Goal: Task Accomplishment & Management: Manage account settings

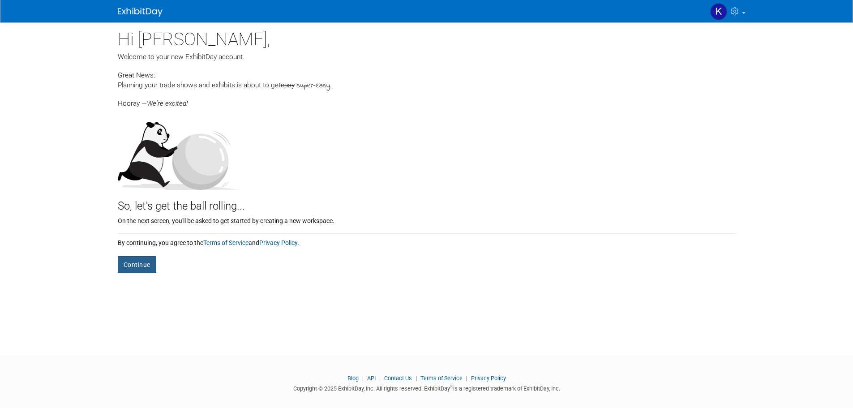
click at [129, 268] on button "Continue" at bounding box center [137, 264] width 38 height 17
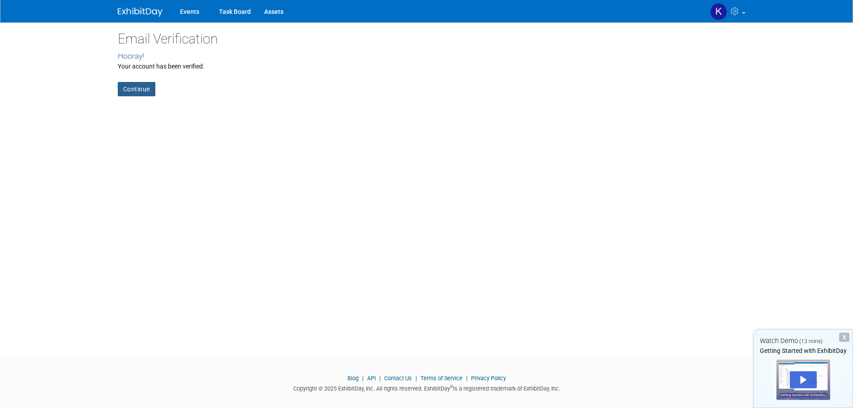
click at [136, 83] on link "Continue" at bounding box center [137, 89] width 38 height 14
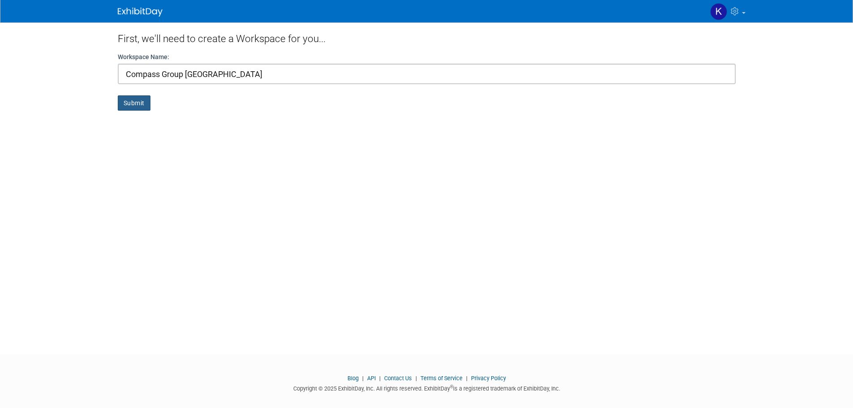
type input "Compass Group Canada"
click at [127, 107] on button "Submit" at bounding box center [134, 102] width 33 height 15
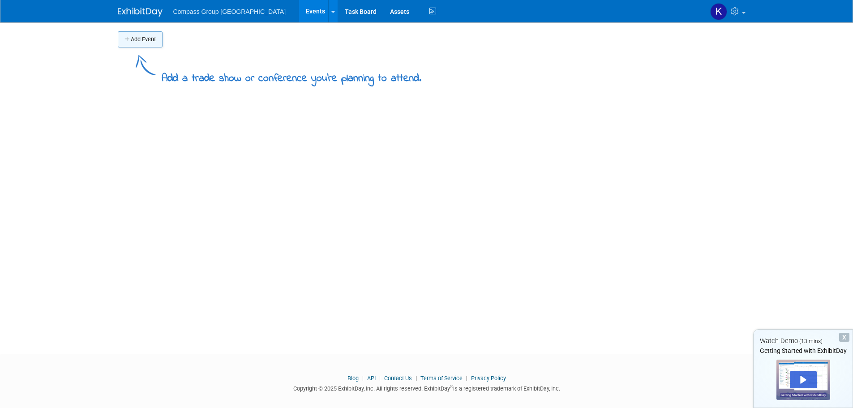
click at [144, 44] on button "Add Event" at bounding box center [140, 39] width 45 height 16
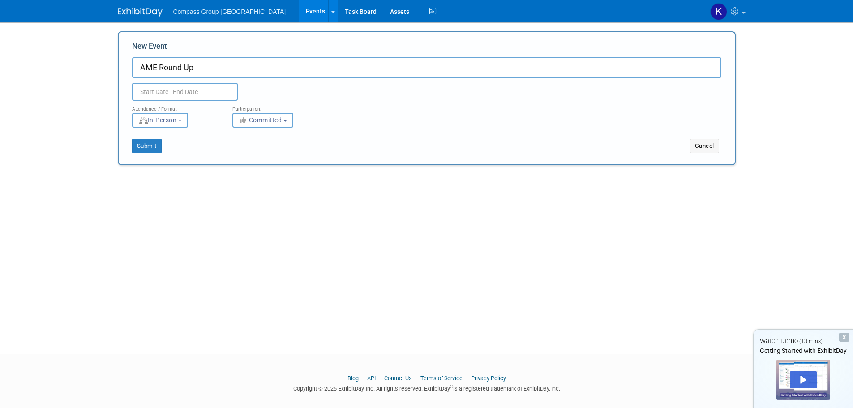
type input "AME Round Up"
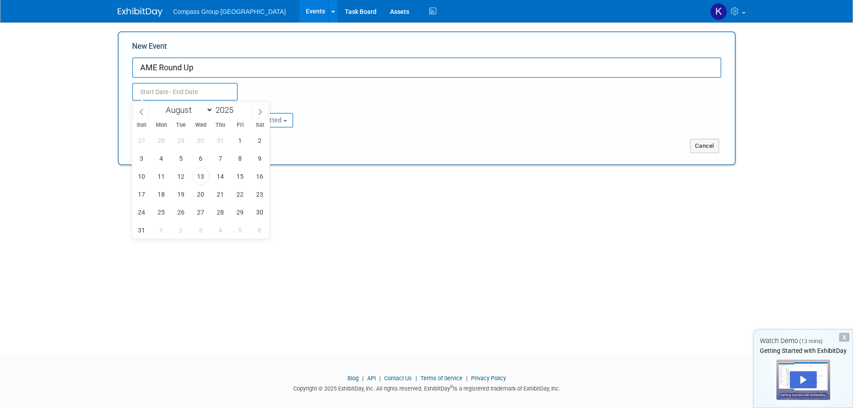
click at [163, 93] on input "text" at bounding box center [185, 92] width 106 height 18
click at [228, 111] on input "2025" at bounding box center [226, 110] width 27 height 10
click at [263, 109] on icon at bounding box center [260, 112] width 6 height 6
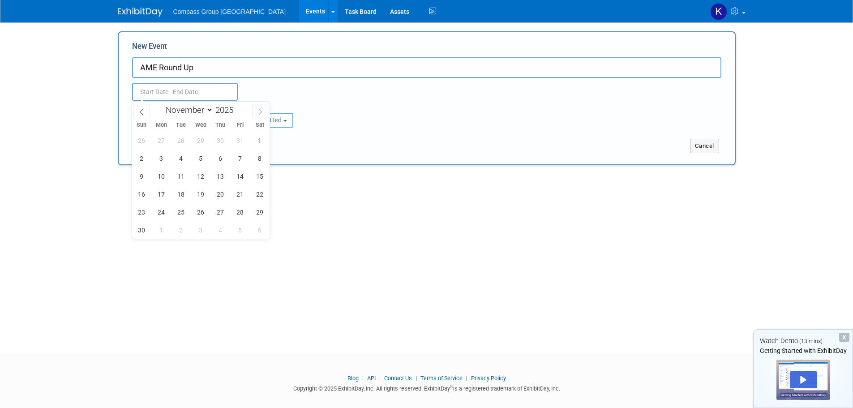
click at [263, 109] on icon at bounding box center [260, 112] width 6 height 6
select select "11"
click at [263, 109] on icon at bounding box center [260, 112] width 6 height 6
type input "2026"
select select "0"
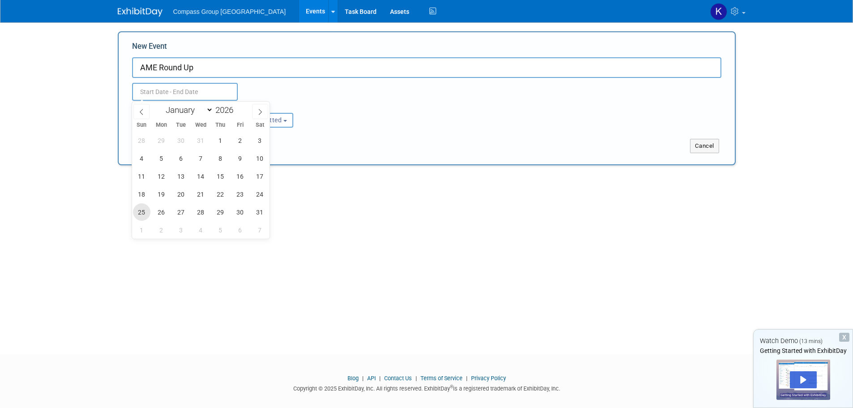
click at [136, 212] on span "25" at bounding box center [141, 211] width 17 height 17
click at [157, 213] on span "26" at bounding box center [161, 211] width 17 height 17
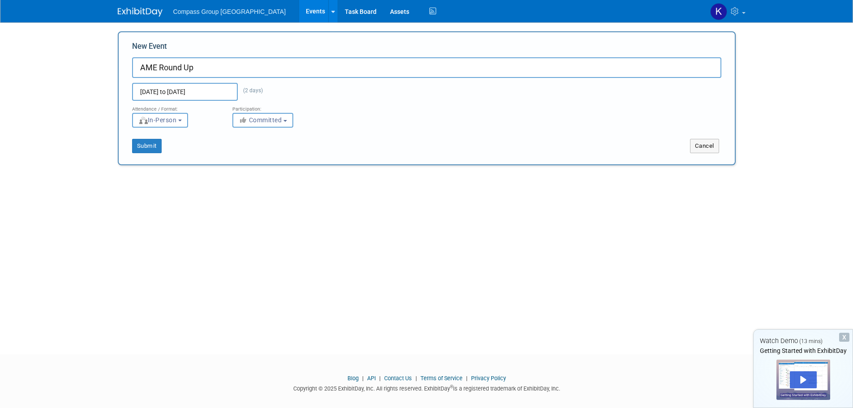
click at [169, 89] on input "Jan 25, 2026 to Jan 26, 2026" at bounding box center [185, 92] width 106 height 18
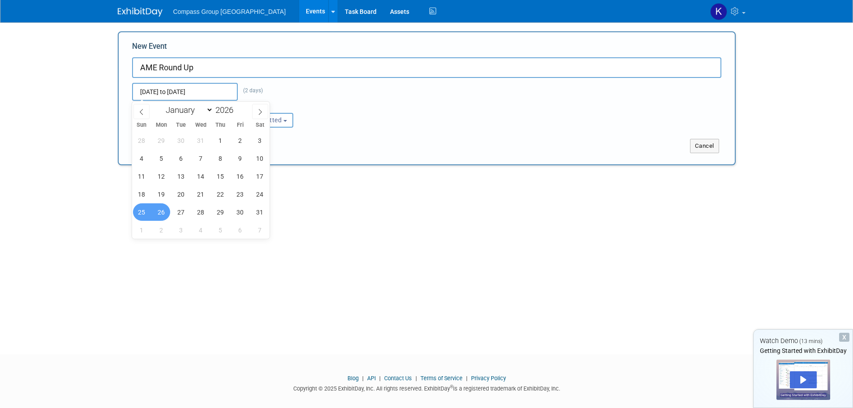
click at [159, 212] on span "26" at bounding box center [161, 211] width 17 height 17
click at [228, 214] on span "29" at bounding box center [220, 211] width 17 height 17
type input "[DATE] to [DATE]"
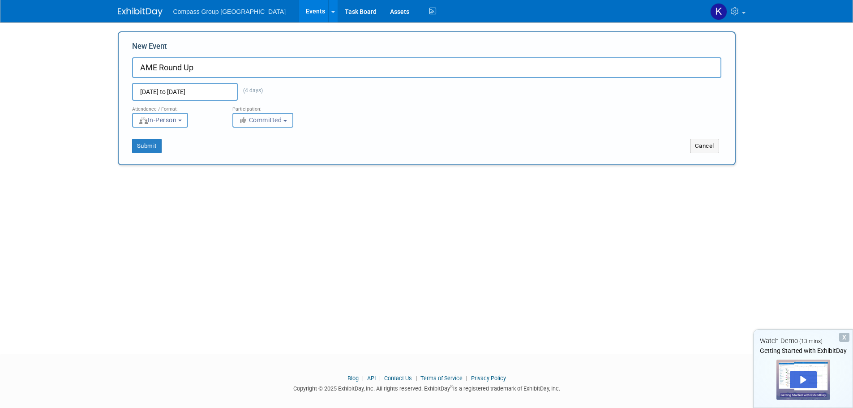
click at [291, 120] on button "Committed" at bounding box center [262, 120] width 61 height 15
click at [166, 122] on span "In-Person" at bounding box center [157, 119] width 38 height 7
click at [152, 146] on button "Submit" at bounding box center [147, 146] width 30 height 14
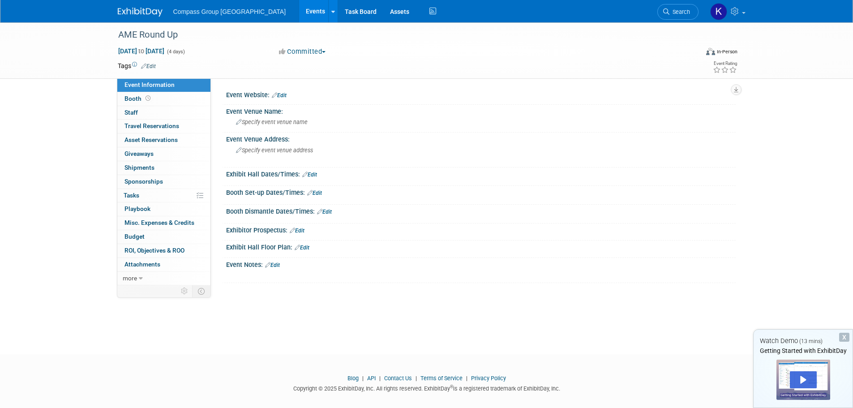
click at [285, 93] on link "Edit" at bounding box center [279, 95] width 15 height 6
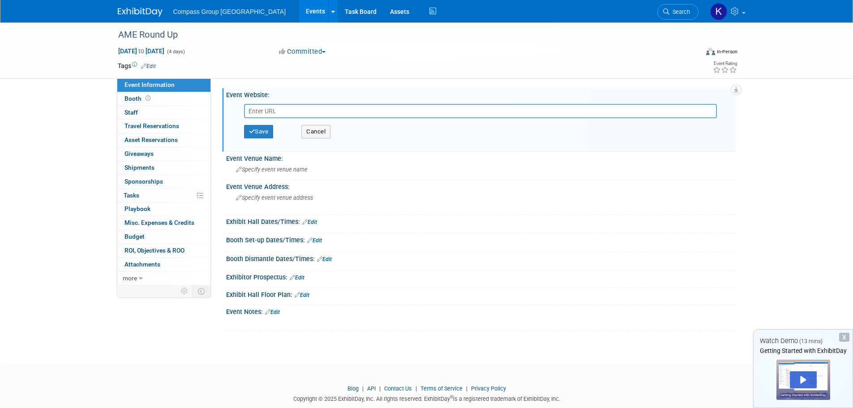
paste input "https://roundup.amebc.ca/"
type input "https://roundup.amebc.ca/"
click at [257, 130] on button "Save" at bounding box center [259, 131] width 30 height 13
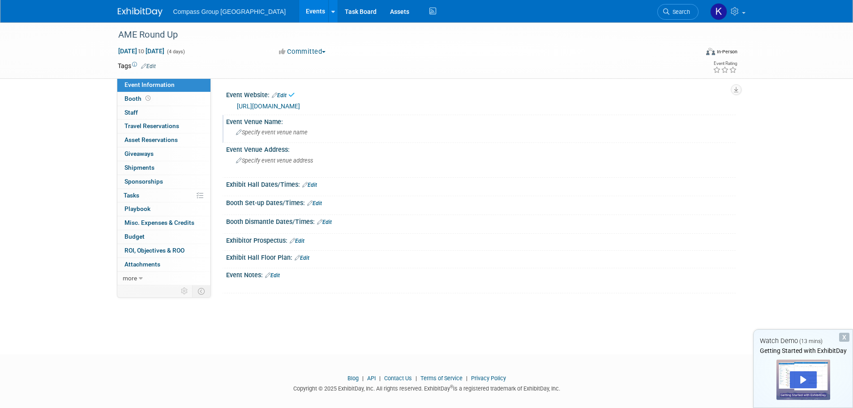
click at [267, 131] on span "Specify event venue name" at bounding box center [272, 132] width 72 height 7
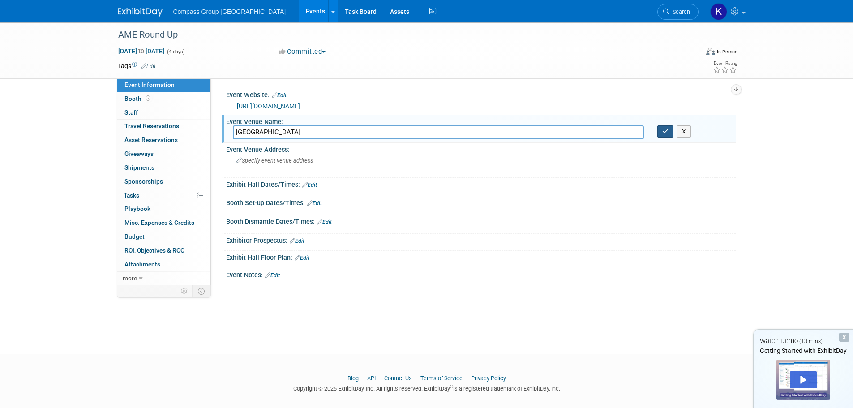
type input "Vancouver Convention Centre"
click at [667, 129] on icon "button" at bounding box center [665, 131] width 6 height 6
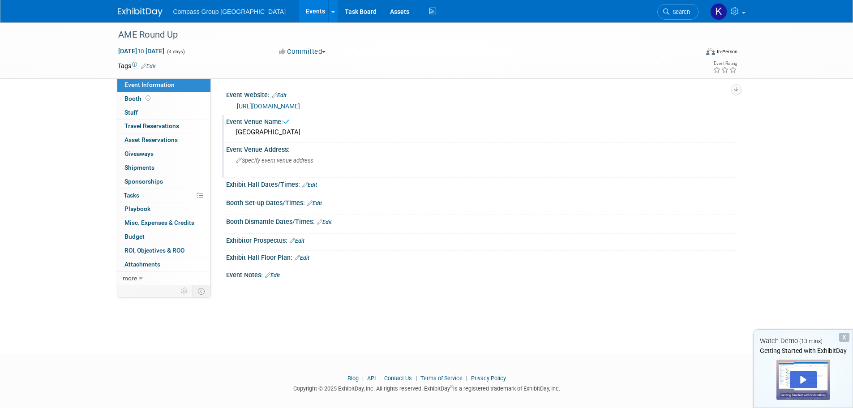
click at [295, 163] on span "Specify event venue address" at bounding box center [274, 160] width 77 height 7
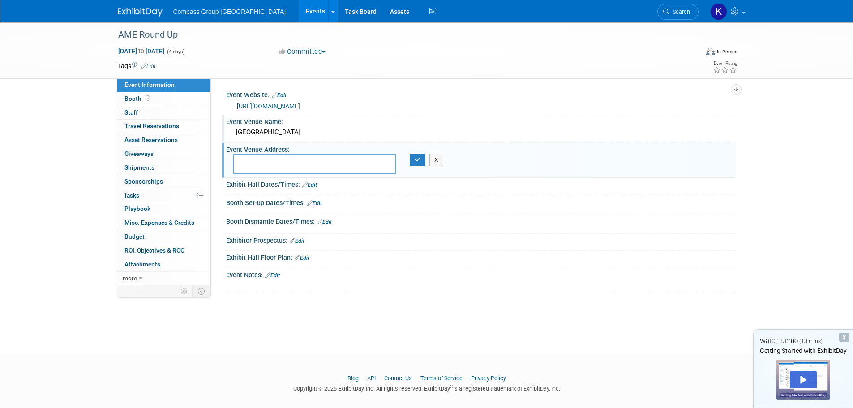
paste textarea "1055 Canada Pl, Vancouver, BC V6C 0C3"
type textarea "1055 Canada Pl, Vancouver, BC V6C 0C3"
click at [419, 156] on button "button" at bounding box center [418, 160] width 16 height 13
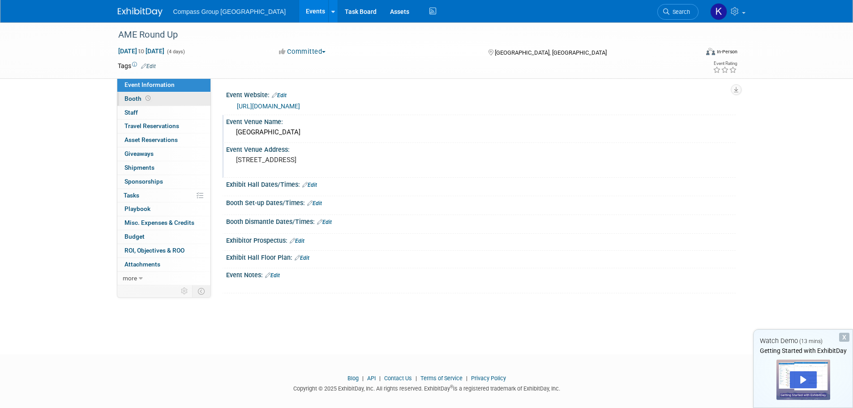
click at [129, 99] on span "Booth" at bounding box center [138, 98] width 28 height 7
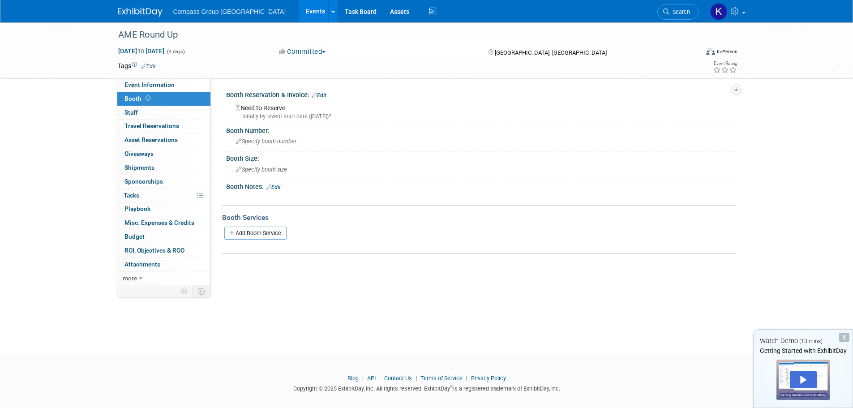
click at [281, 115] on div "Ideally by: event start date (Mon. Jan 26, 2026)?" at bounding box center [481, 116] width 493 height 8
click at [314, 94] on icon at bounding box center [314, 95] width 5 height 6
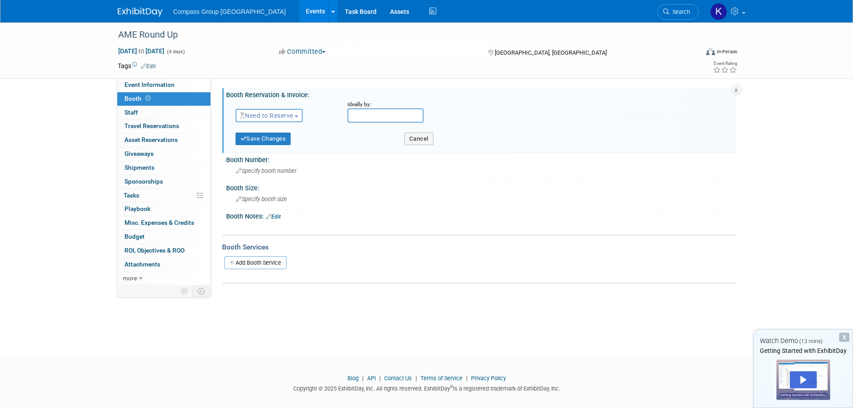
click at [301, 113] on button "Need to Reserve" at bounding box center [269, 115] width 68 height 13
click at [296, 144] on link "Reserved" at bounding box center [284, 143] width 96 height 13
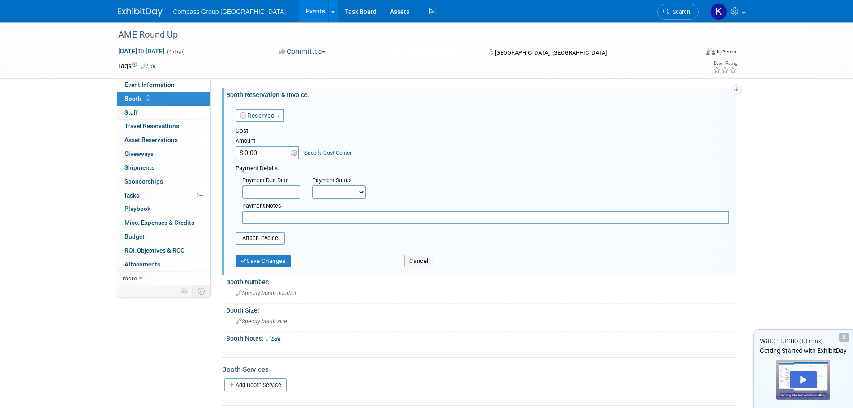
click at [272, 153] on input "$ 0.00" at bounding box center [263, 152] width 56 height 13
paste input "8,296.05"
type input "$ 8,296.05"
click at [255, 191] on input "text" at bounding box center [271, 191] width 58 height 13
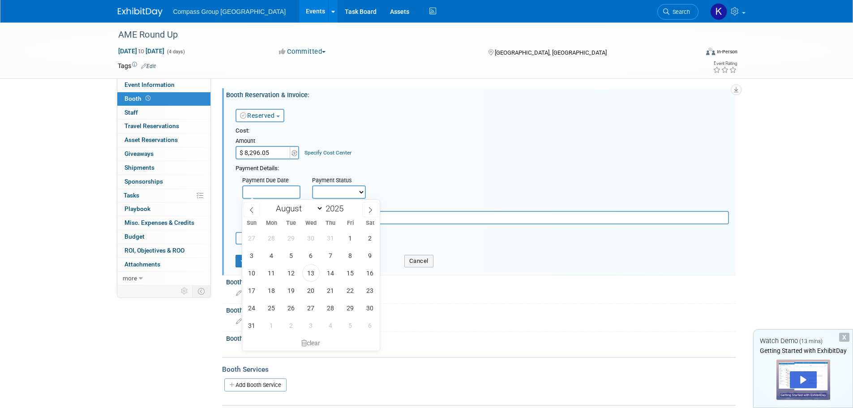
click at [255, 191] on input "text" at bounding box center [271, 191] width 58 height 13
click at [326, 191] on select "Not Paid Yet Partially Paid Paid in Full" at bounding box center [339, 191] width 54 height 13
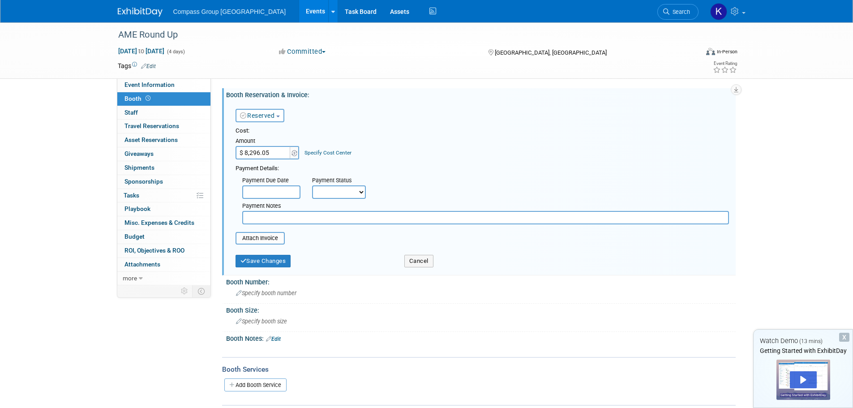
select select "1"
click at [312, 185] on select "Not Paid Yet Partially Paid Paid in Full" at bounding box center [339, 191] width 54 height 13
click at [414, 178] on div "Payment Due Date Payment Status Not Paid Yet Partially Paid Paid in Full Next P…" at bounding box center [482, 198] width 507 height 51
click at [272, 239] on input "file" at bounding box center [230, 238] width 107 height 11
click at [362, 244] on table "Attach Invoice You are currently on the ExhibitDay Lite plan. This plan does no…" at bounding box center [481, 238] width 493 height 13
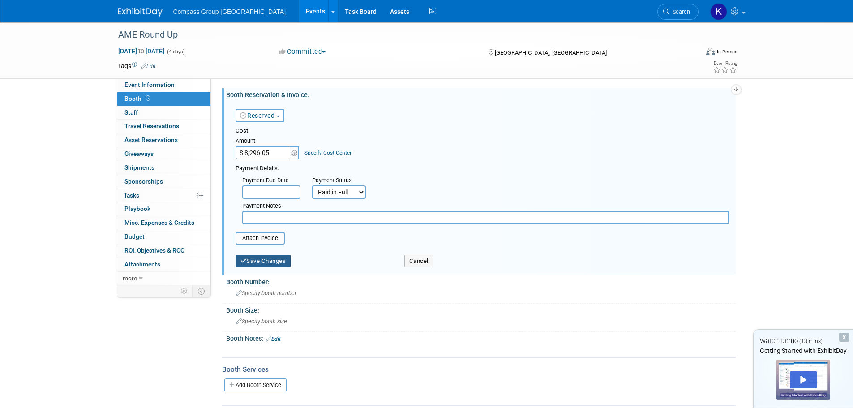
click at [280, 261] on button "Save Changes" at bounding box center [263, 261] width 56 height 13
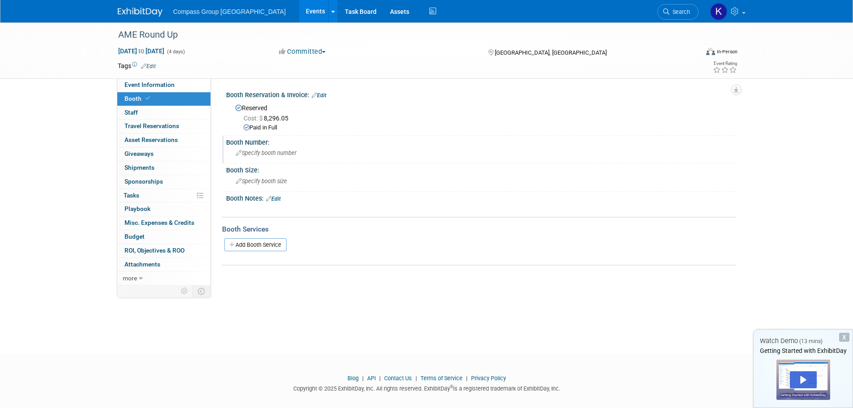
click at [278, 151] on span "Specify booth number" at bounding box center [266, 153] width 60 height 7
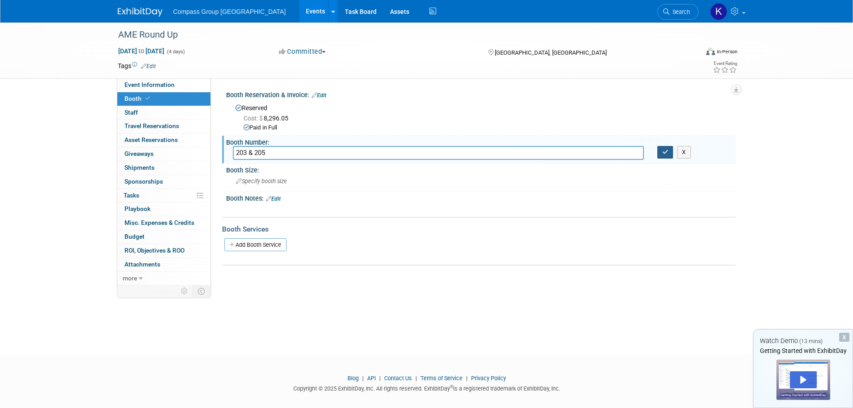
type input "203 & 205"
click at [665, 152] on icon "button" at bounding box center [665, 152] width 6 height 6
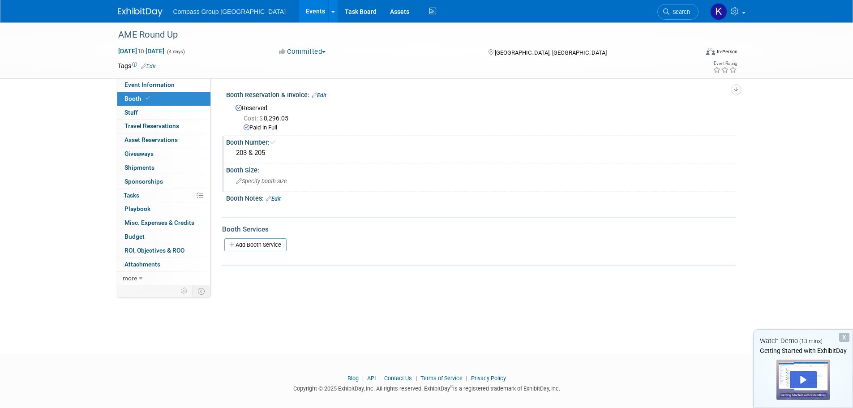
click at [268, 183] on span "Specify booth size" at bounding box center [261, 181] width 51 height 7
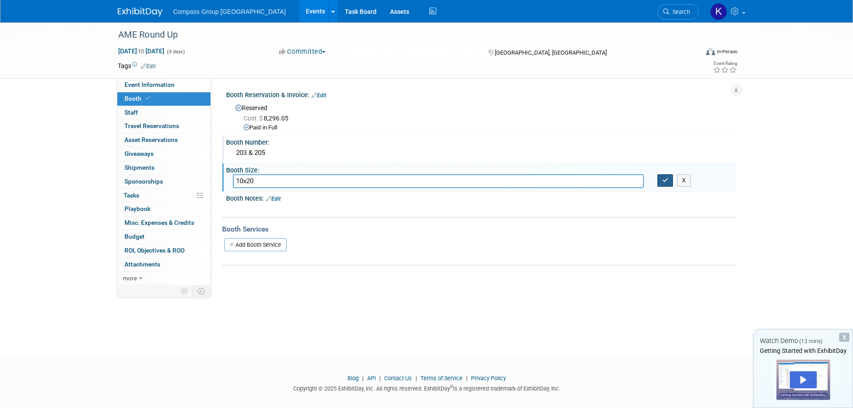
type input "10x20"
click at [664, 182] on icon "button" at bounding box center [665, 180] width 6 height 6
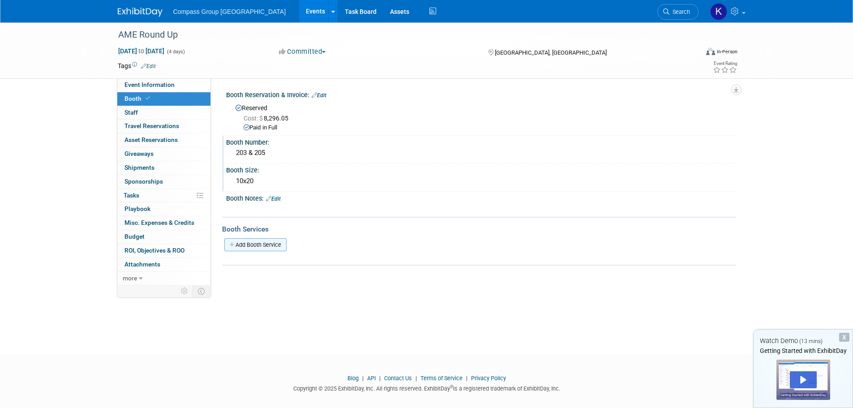
click at [262, 239] on link "Add Booth Service" at bounding box center [255, 244] width 62 height 13
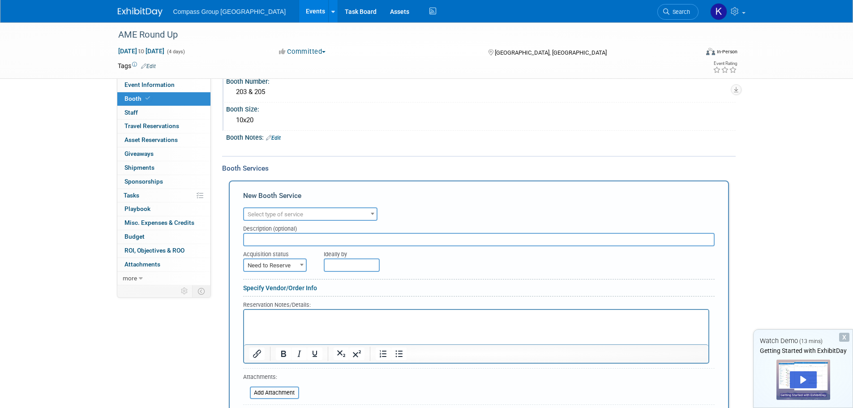
scroll to position [90, 0]
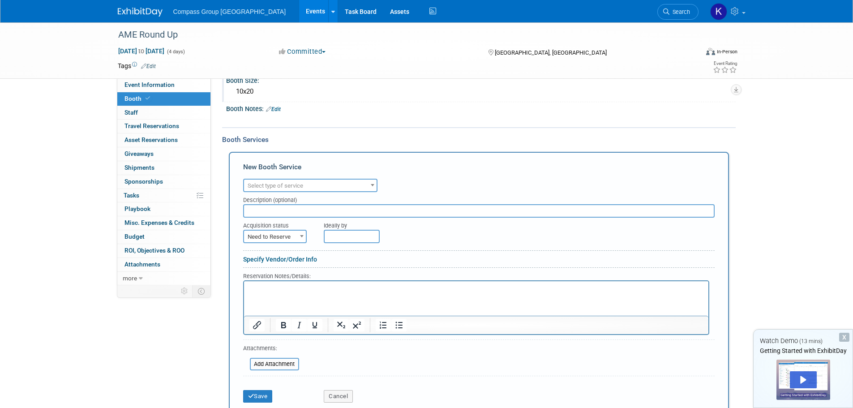
click at [295, 182] on span "Select type of service" at bounding box center [276, 185] width 56 height 7
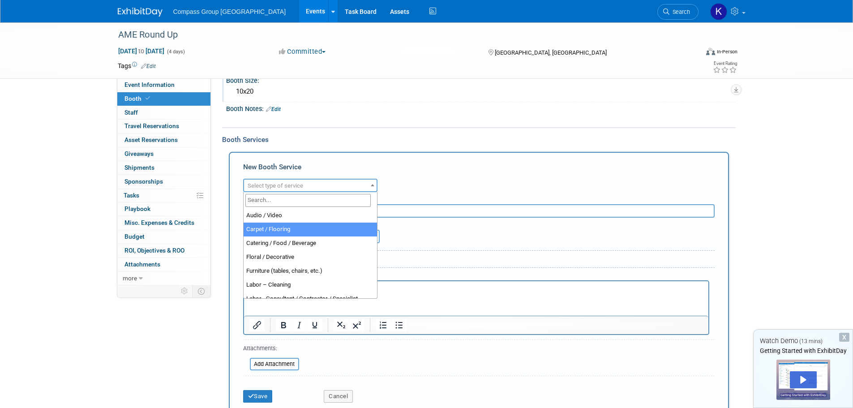
select select "4"
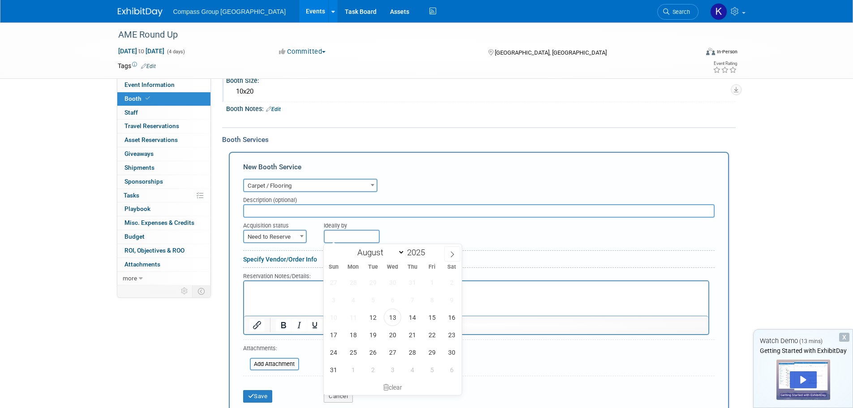
click at [326, 237] on input "text" at bounding box center [352, 236] width 56 height 13
click at [453, 254] on icon at bounding box center [452, 254] width 6 height 6
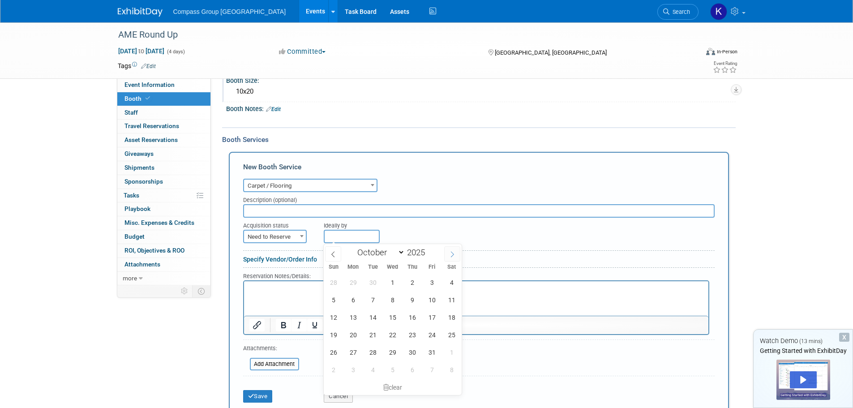
select select "10"
click at [434, 358] on span "28" at bounding box center [431, 351] width 17 height 17
type input "Nov 28, 2025"
click at [278, 260] on link "Specify Vendor/Order Info" at bounding box center [280, 259] width 74 height 7
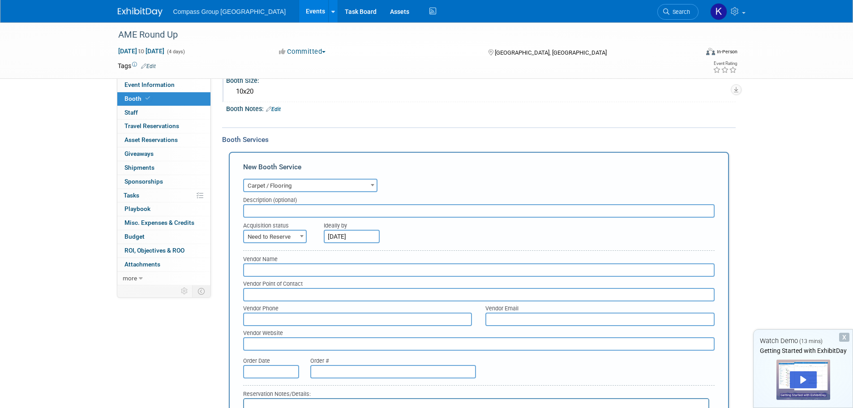
click at [279, 239] on span "Need to Reserve" at bounding box center [275, 237] width 62 height 13
click at [284, 268] on input "text" at bounding box center [478, 269] width 471 height 13
type input "Levy Show Services"
click at [511, 99] on div "10x20" at bounding box center [480, 92] width 509 height 15
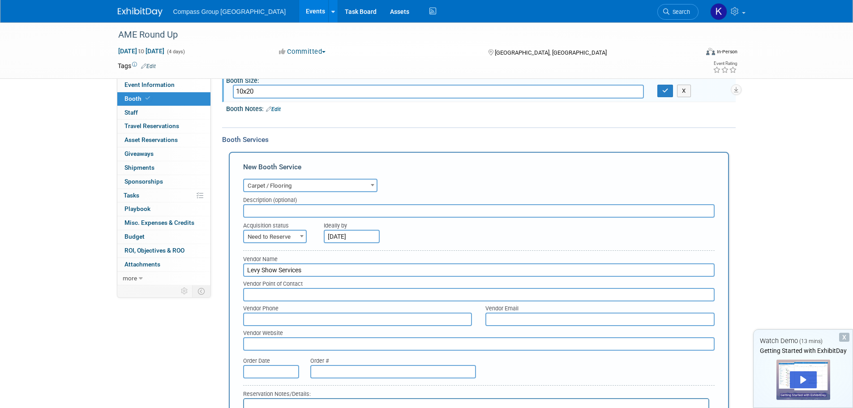
click at [498, 137] on div "Booth Services" at bounding box center [478, 140] width 513 height 10
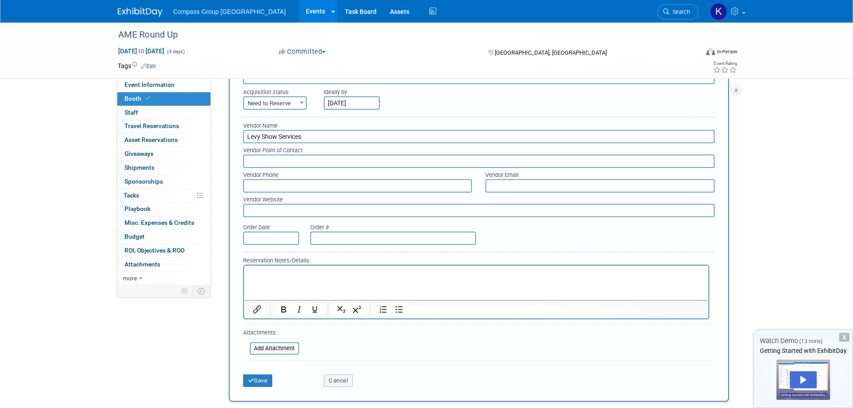
scroll to position [179, 0]
click at [262, 380] on button "Save" at bounding box center [258, 379] width 30 height 13
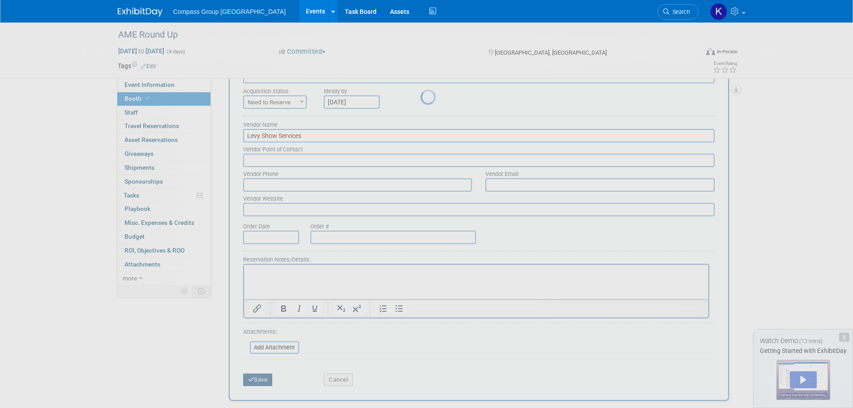
scroll to position [21, 0]
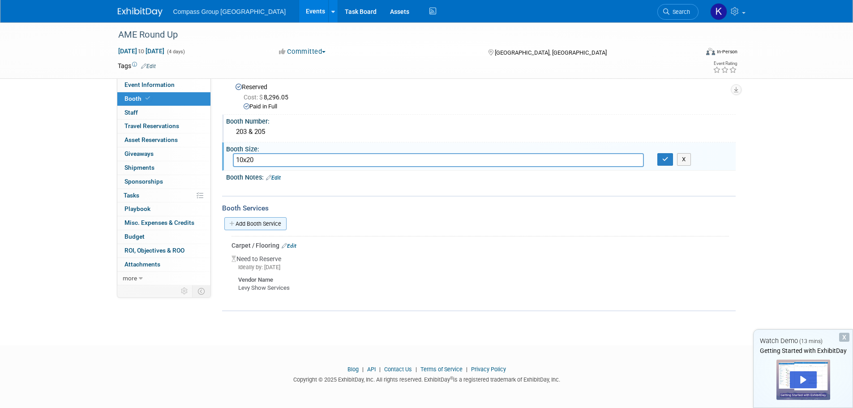
click at [257, 226] on link "Add Booth Service" at bounding box center [255, 223] width 62 height 13
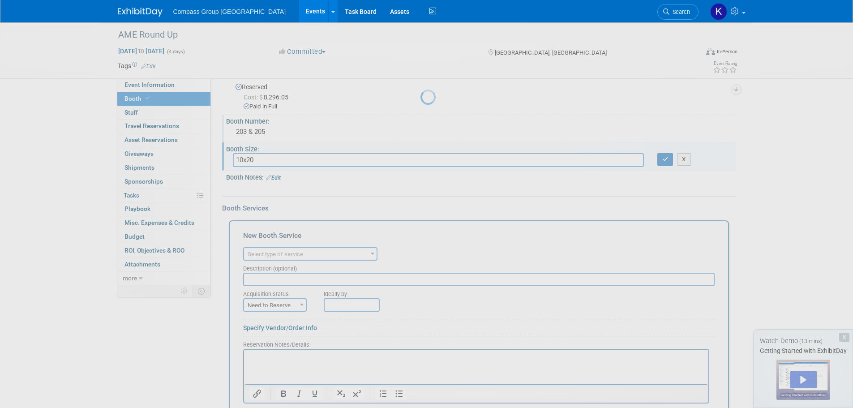
scroll to position [0, 0]
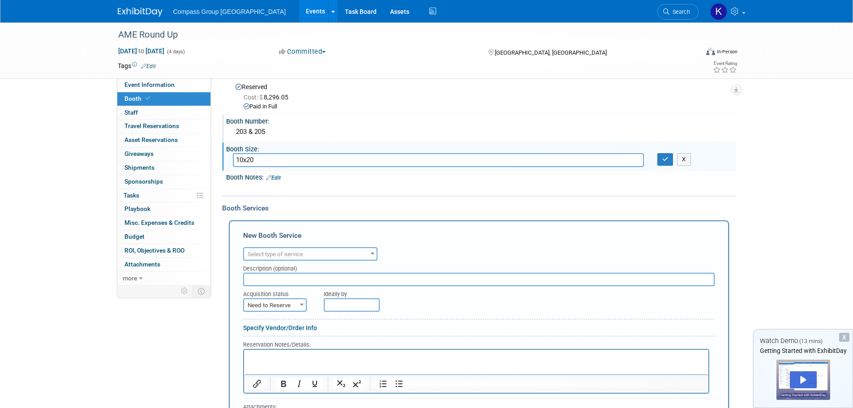
click at [331, 254] on span "Select type of service" at bounding box center [310, 254] width 132 height 13
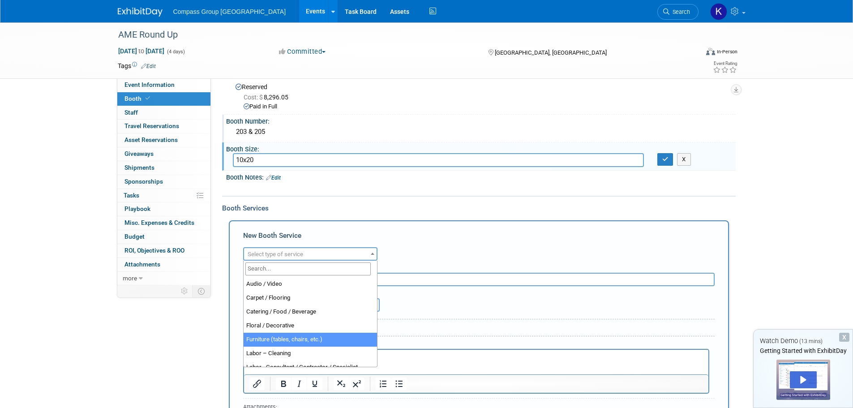
select select "6"
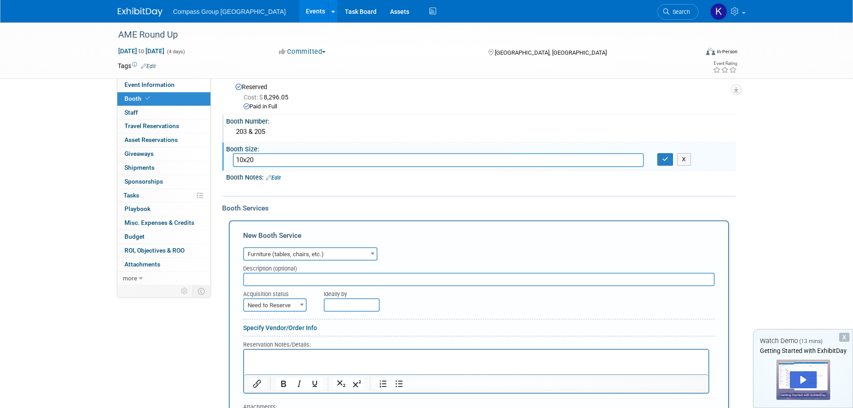
click at [441, 259] on div "Audio / Video Carpet / Flooring Catering / Food / Beverage Floral / Decorative …" at bounding box center [478, 253] width 471 height 16
click at [359, 306] on input "text" at bounding box center [352, 304] width 56 height 13
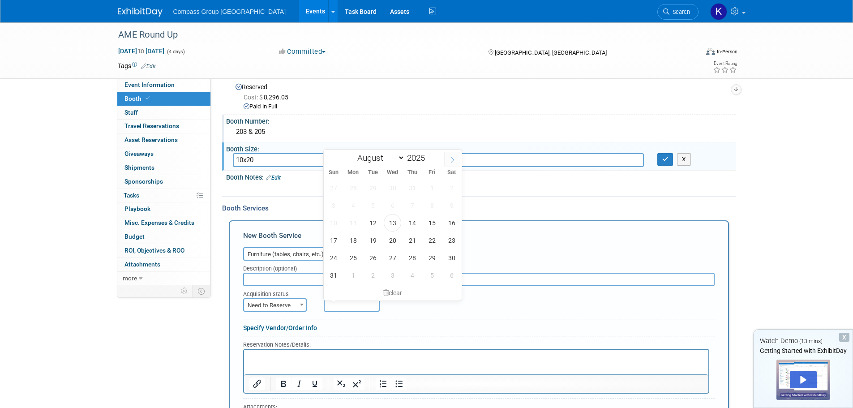
click at [449, 161] on icon at bounding box center [452, 160] width 6 height 6
select select "10"
click at [431, 259] on span "28" at bounding box center [431, 257] width 17 height 17
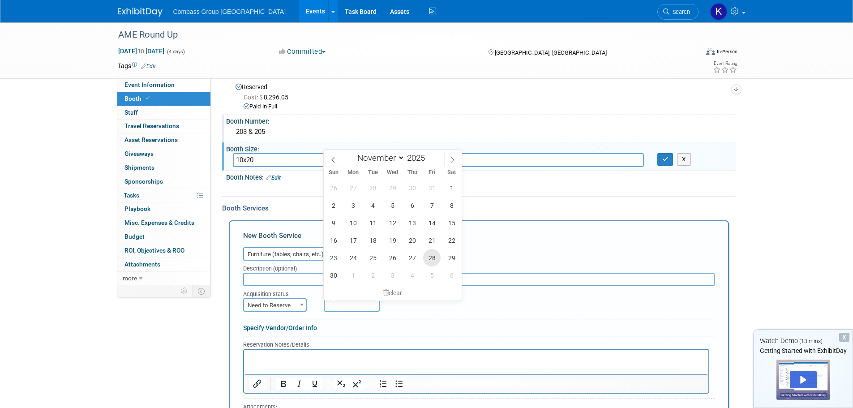
type input "Nov 28, 2025"
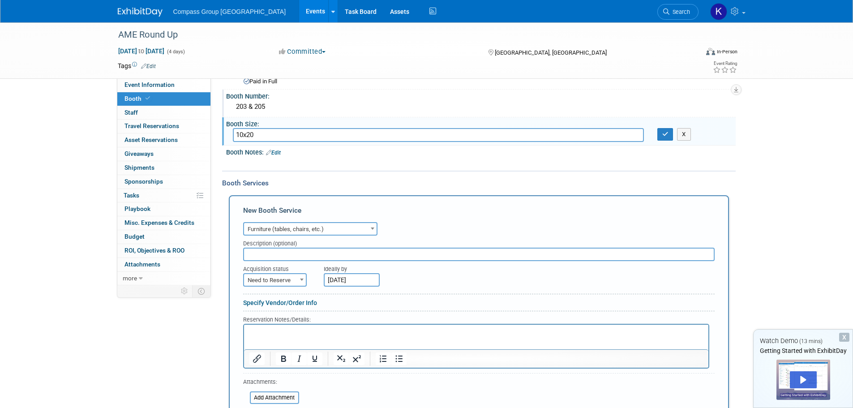
scroll to position [66, 0]
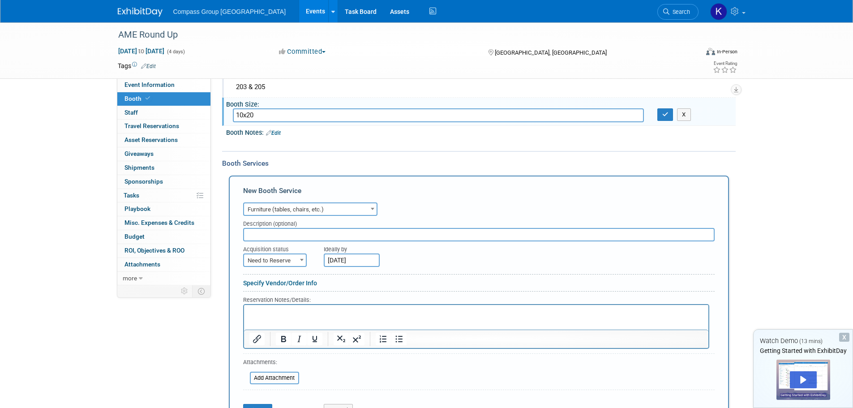
click at [293, 284] on link "Specify Vendor/Order Info" at bounding box center [280, 282] width 74 height 7
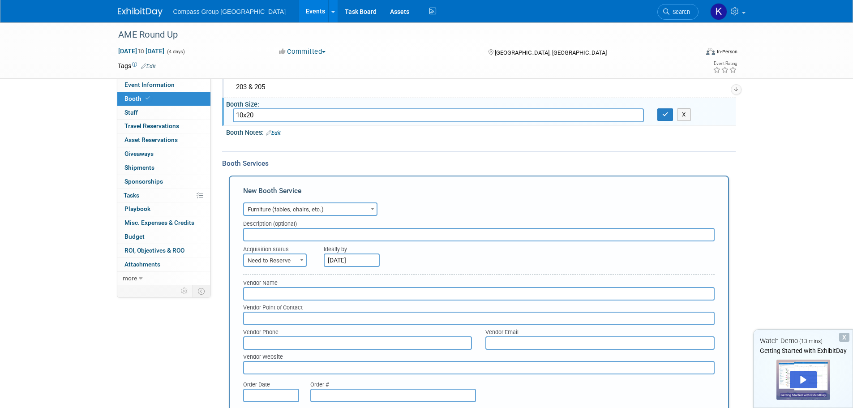
click at [294, 294] on input "text" at bounding box center [478, 293] width 471 height 13
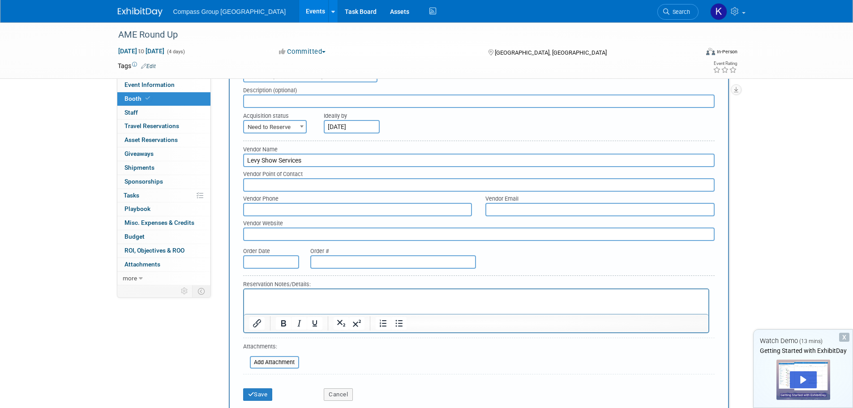
scroll to position [200, 0]
type input "Levy Show Services"
click at [265, 399] on button "Save" at bounding box center [258, 393] width 30 height 13
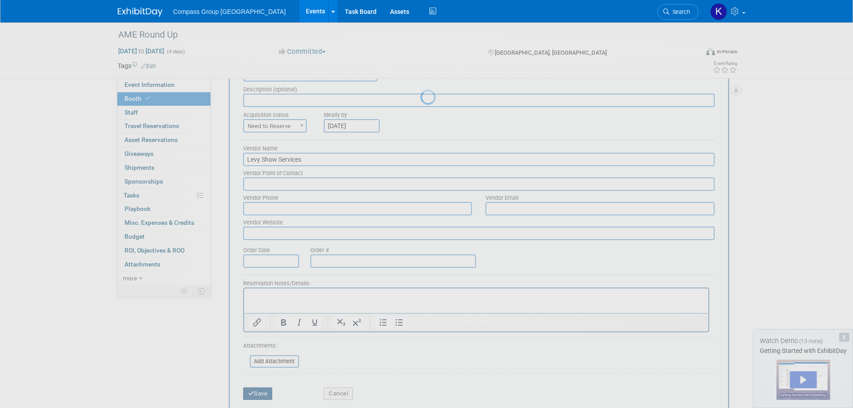
scroll to position [88, 0]
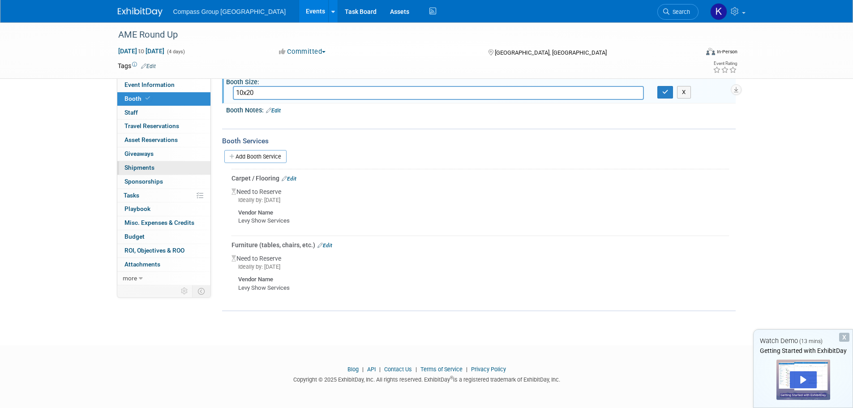
click at [157, 169] on link "0 Shipments 0" at bounding box center [163, 167] width 93 height 13
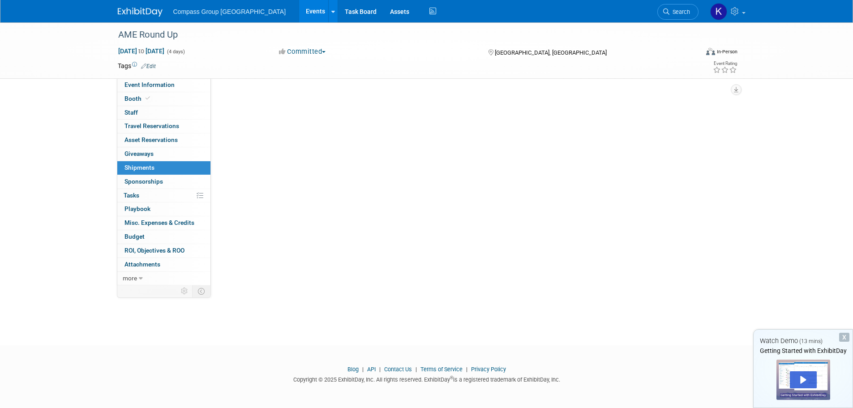
scroll to position [0, 0]
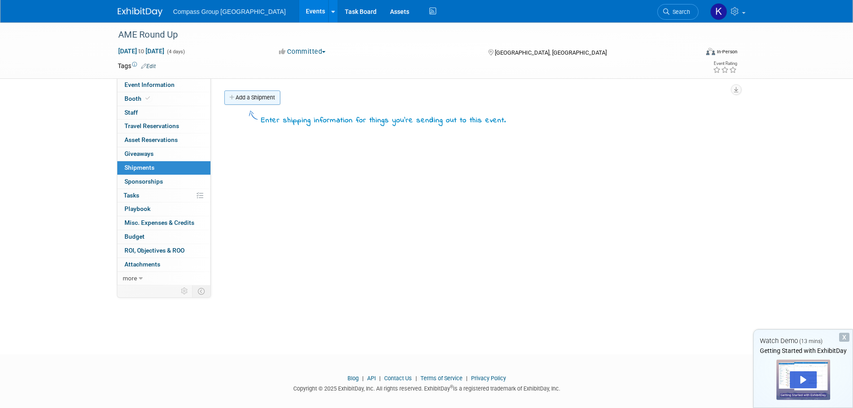
click at [261, 96] on link "Add a Shipment" at bounding box center [252, 97] width 56 height 14
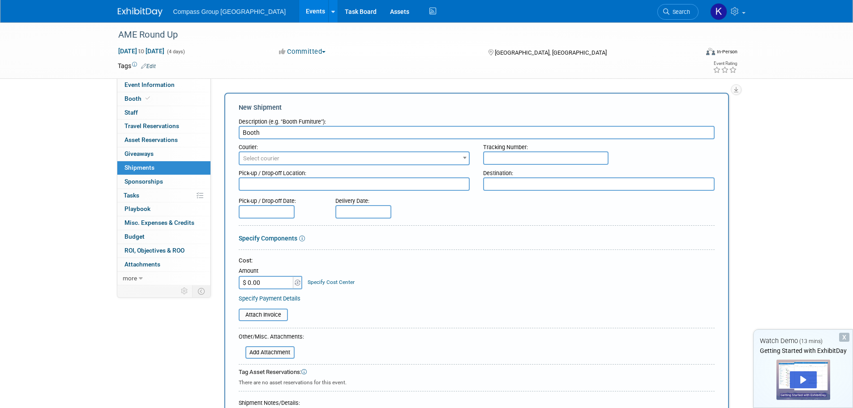
type input "Booth"
click at [463, 155] on span at bounding box center [464, 158] width 9 height 12
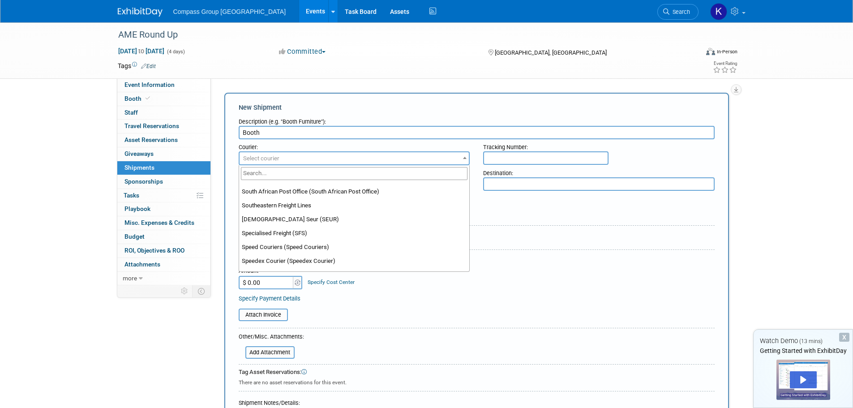
scroll to position [6714, 0]
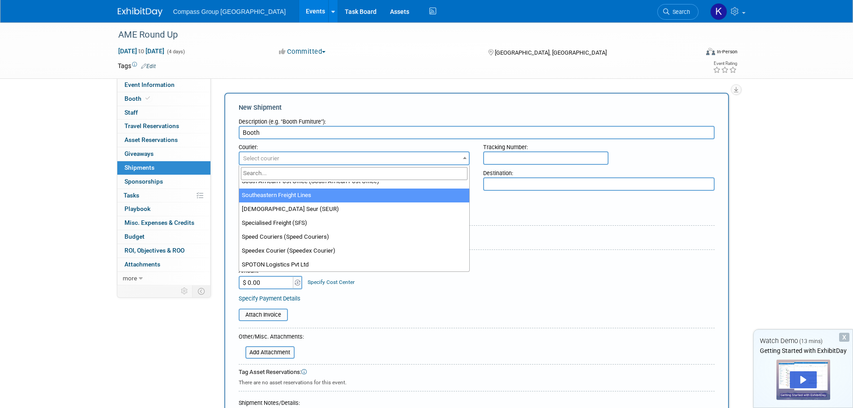
click at [285, 161] on span "Select courier" at bounding box center [354, 158] width 230 height 13
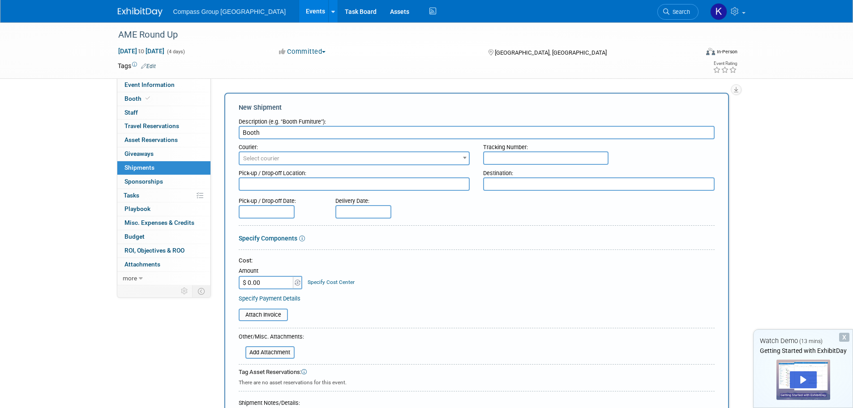
click at [537, 204] on div "Pick-up / Drop-off Date: Delivery Date:" at bounding box center [476, 206] width 489 height 26
click at [358, 213] on input "text" at bounding box center [363, 211] width 56 height 13
click at [449, 274] on span "9" at bounding box center [443, 274] width 17 height 17
type input "Jan 9, 2026"
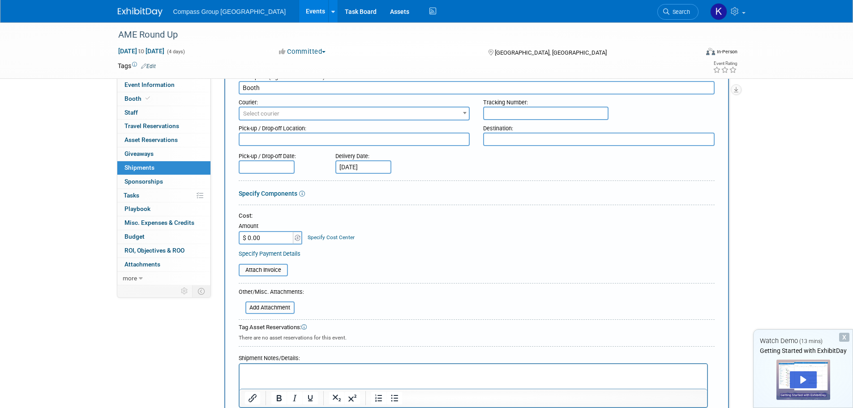
scroll to position [90, 0]
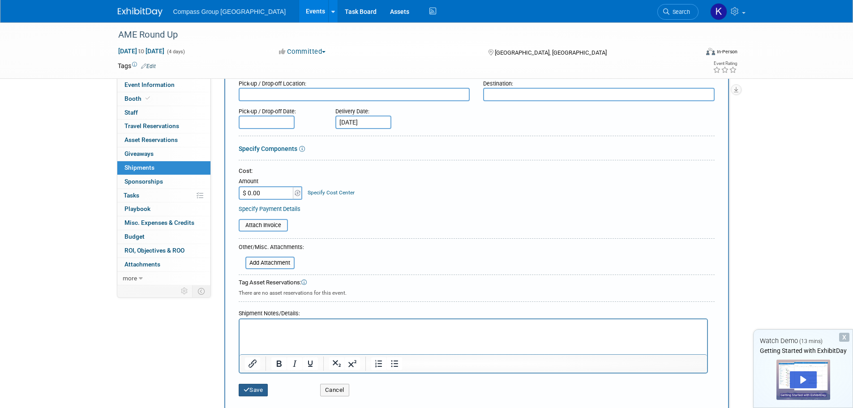
click at [253, 389] on button "Save" at bounding box center [254, 390] width 30 height 13
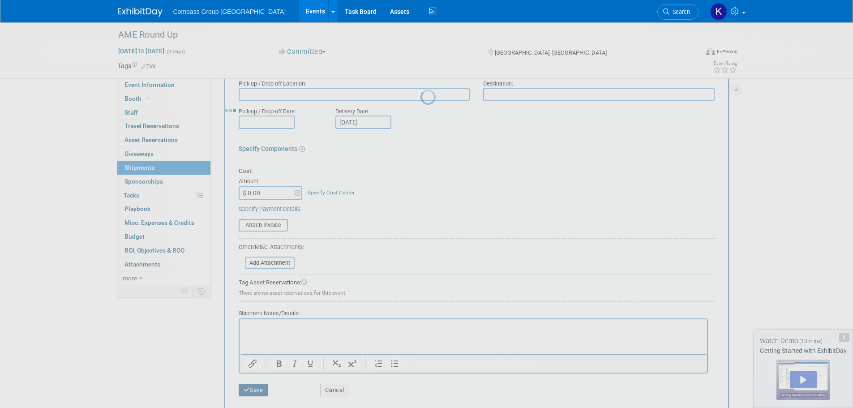
scroll to position [9, 0]
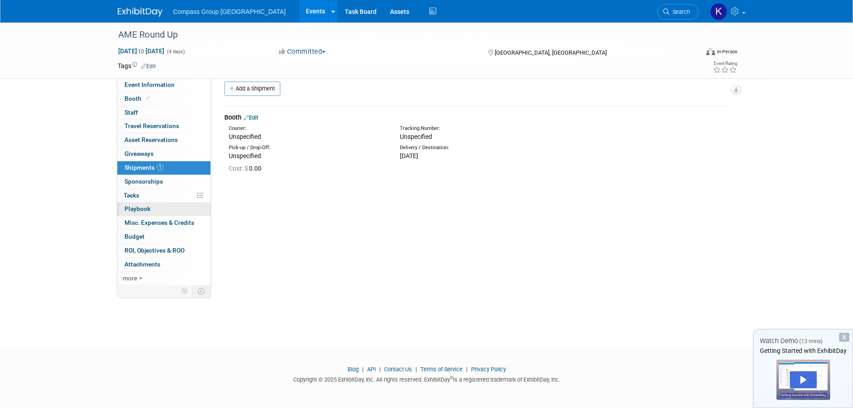
click at [138, 210] on span "Playbook 0" at bounding box center [137, 208] width 26 height 7
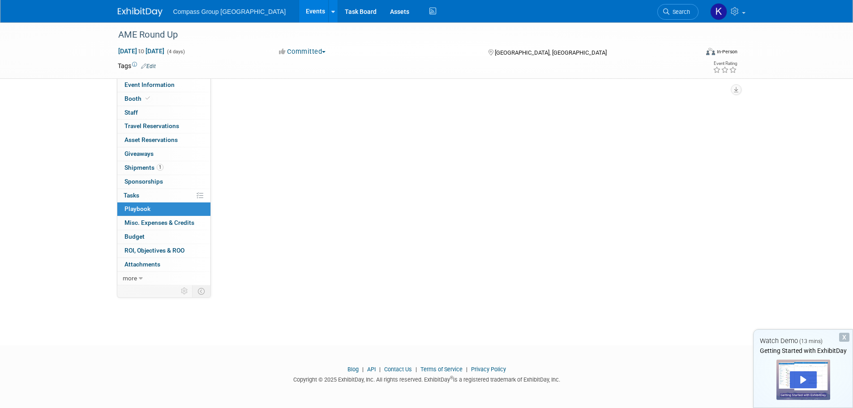
scroll to position [0, 0]
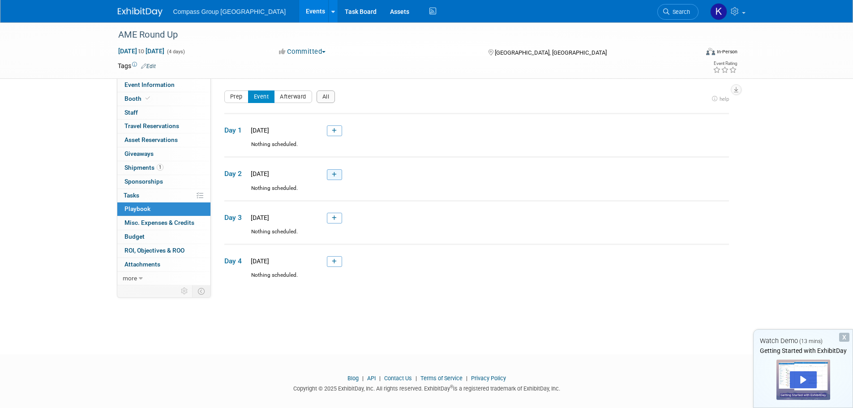
click at [333, 173] on icon at bounding box center [334, 174] width 5 height 5
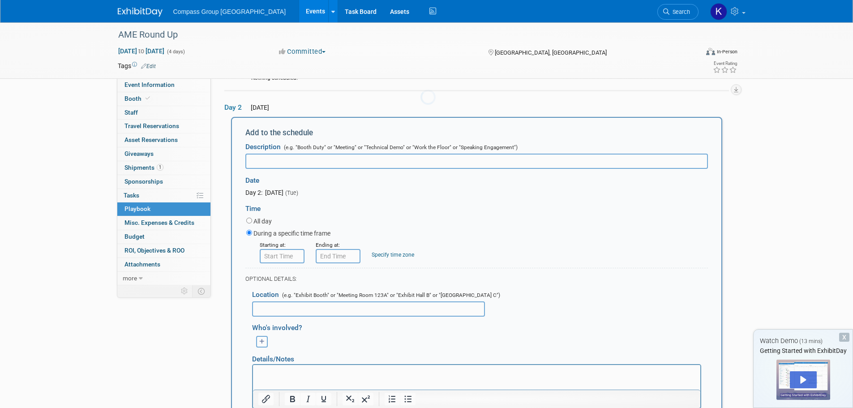
scroll to position [73, 0]
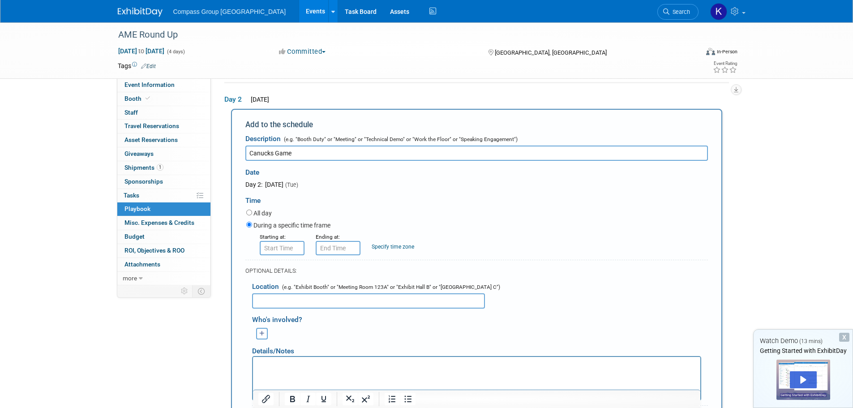
type input "Canucks Game"
click at [295, 252] on input "8:00 AM" at bounding box center [282, 248] width 45 height 14
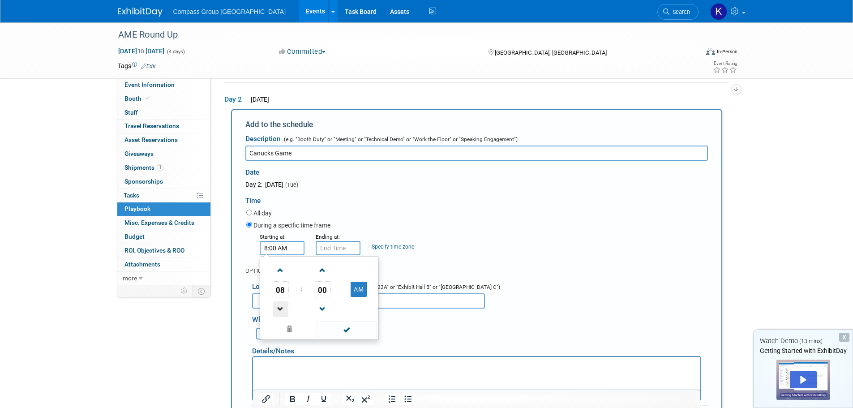
click at [282, 314] on span at bounding box center [281, 309] width 16 height 16
click at [361, 286] on button "AM" at bounding box center [358, 289] width 16 height 15
type input "7:00 PM"
click at [346, 332] on span at bounding box center [346, 329] width 60 height 16
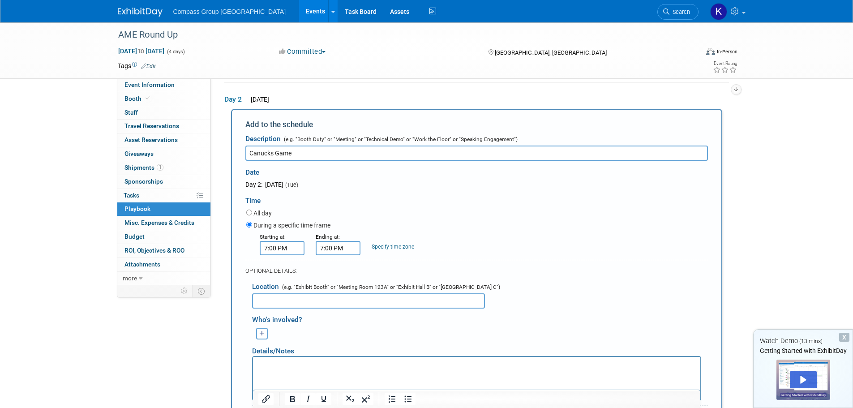
click at [332, 250] on input "7:00 PM" at bounding box center [338, 248] width 45 height 14
click at [333, 274] on span at bounding box center [337, 270] width 16 height 16
type input "10:00 PM"
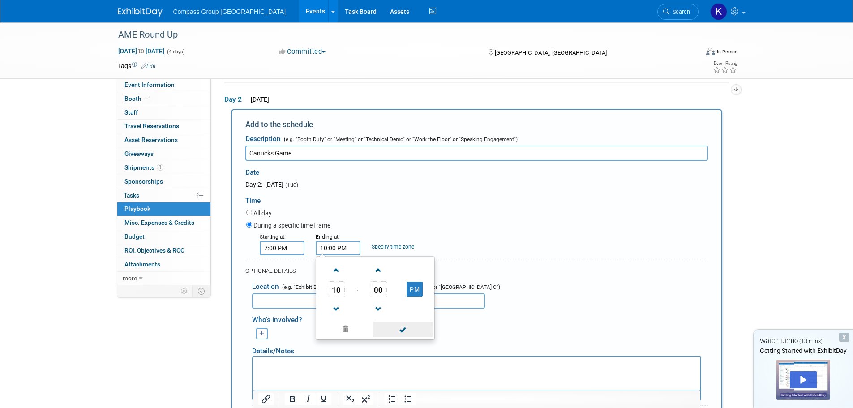
click at [413, 331] on span at bounding box center [402, 329] width 60 height 16
click at [469, 244] on div "Starting at: 7:00 PM Ending at: 10:00 PM Specify time zone Time zone:" at bounding box center [476, 243] width 475 height 23
click at [414, 302] on input "text" at bounding box center [368, 300] width 233 height 15
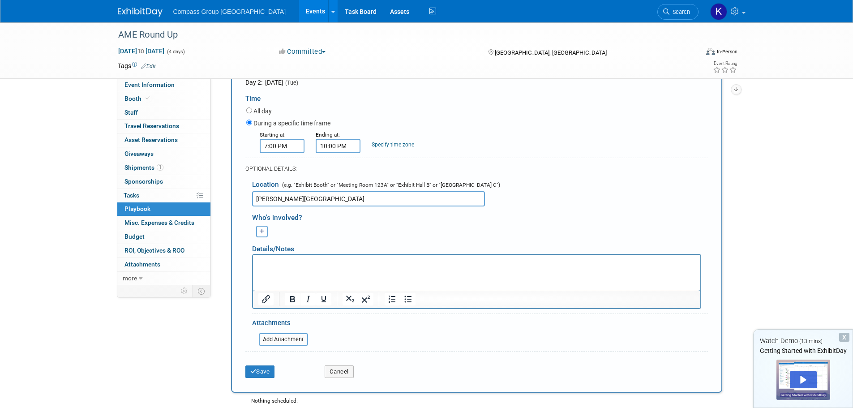
scroll to position [252, 0]
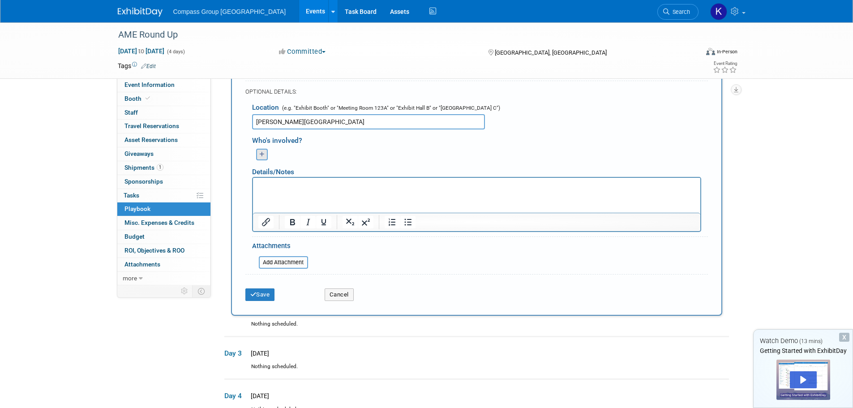
type input "Rogers Arena"
click at [266, 155] on button "button" at bounding box center [262, 155] width 12 height 12
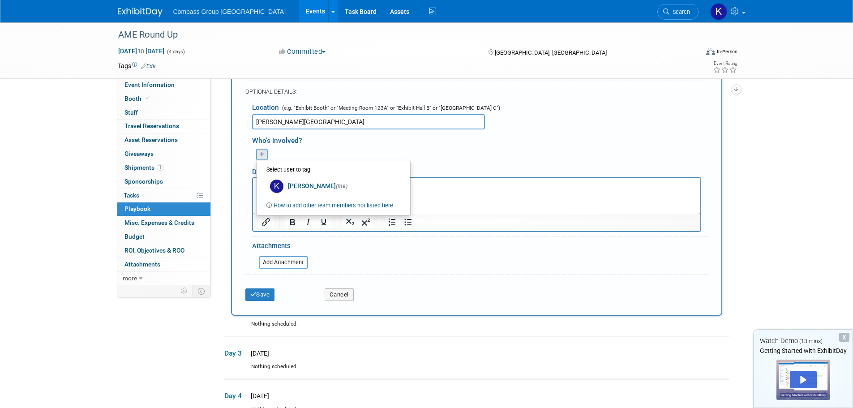
click at [329, 142] on div "Who's involved?" at bounding box center [480, 139] width 456 height 15
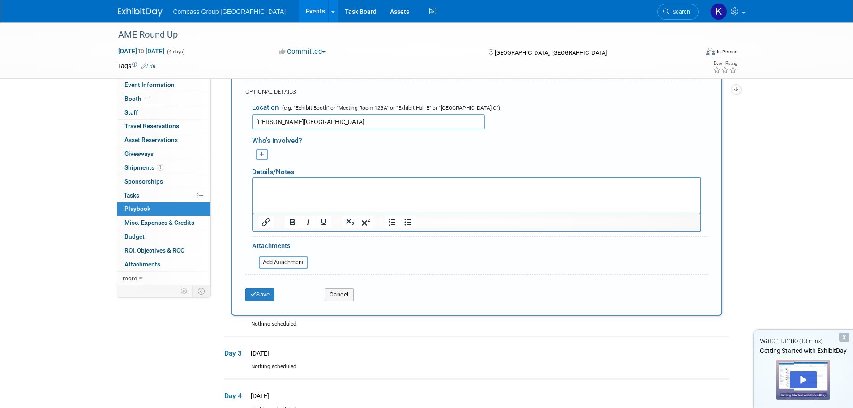
click at [261, 156] on icon "button" at bounding box center [261, 155] width 5 height 6
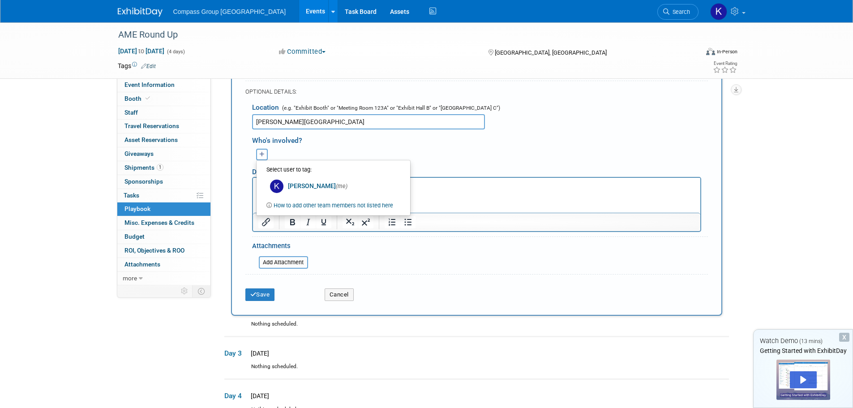
click at [261, 156] on icon "button" at bounding box center [261, 155] width 5 height 6
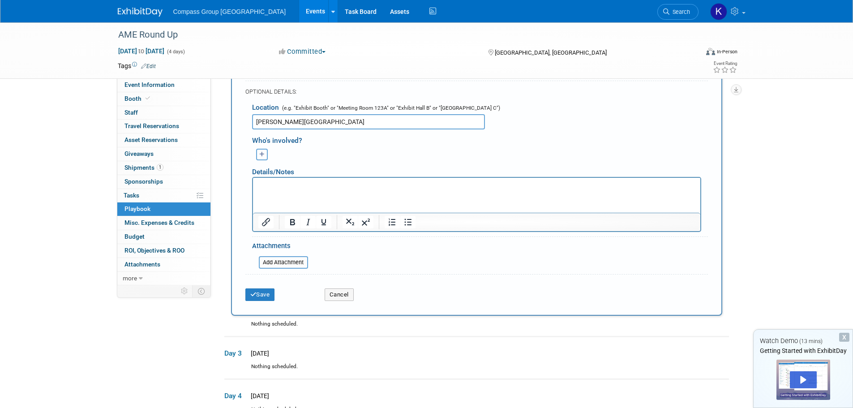
click at [261, 156] on icon "button" at bounding box center [261, 155] width 5 height 6
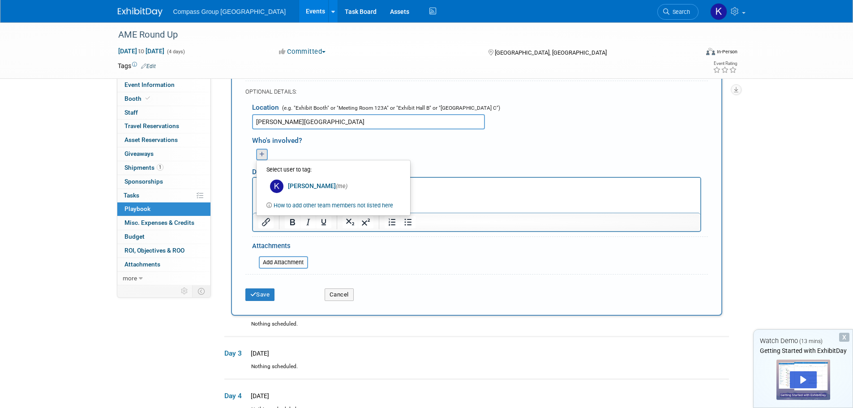
click at [321, 144] on div "Who's involved?" at bounding box center [480, 139] width 456 height 15
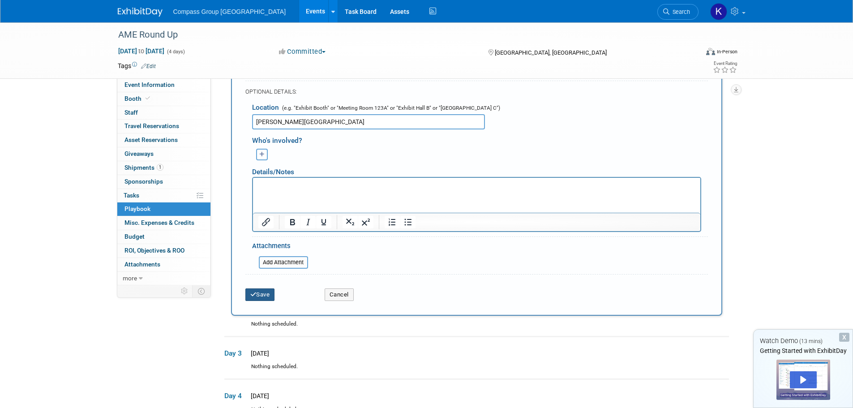
click at [249, 293] on button "Save" at bounding box center [260, 294] width 30 height 13
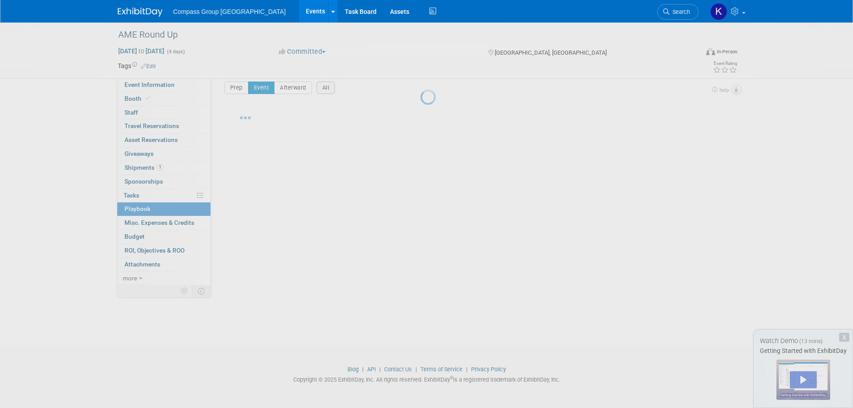
scroll to position [9, 0]
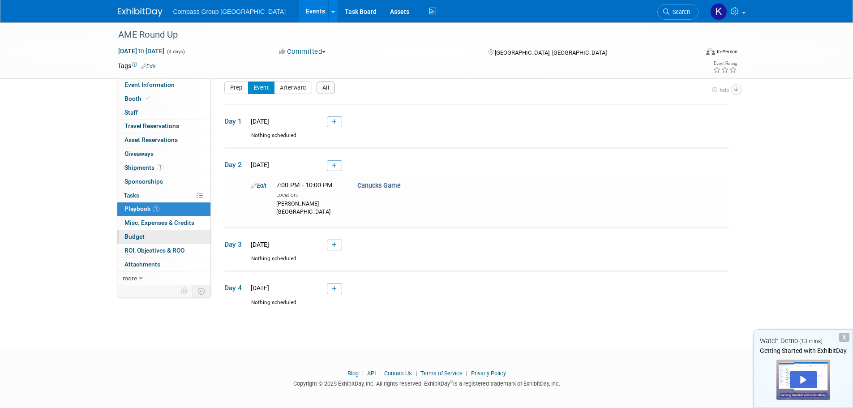
click at [154, 241] on link "Budget" at bounding box center [163, 236] width 93 height 13
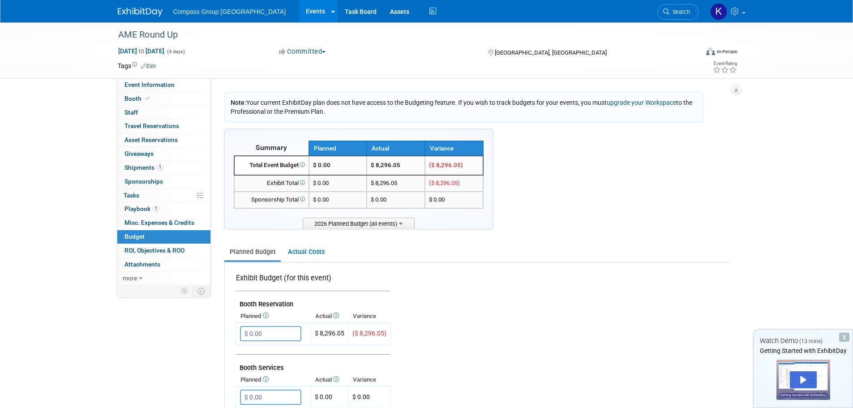
click at [335, 162] on td "$ 0.00" at bounding box center [338, 165] width 58 height 19
click at [330, 166] on span "$ 0.00" at bounding box center [321, 165] width 17 height 7
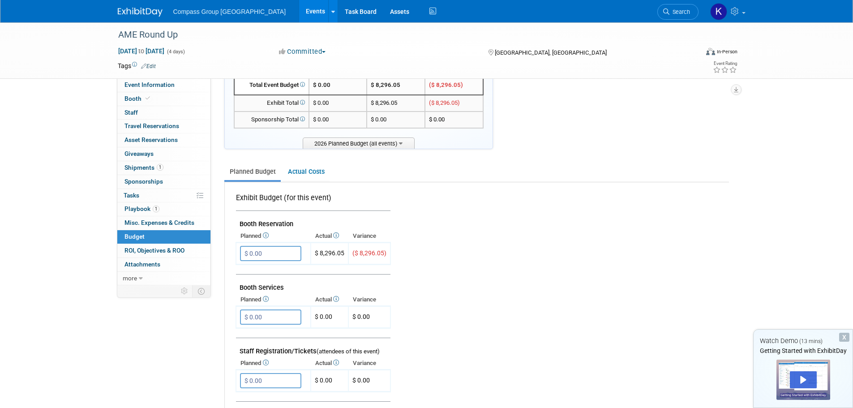
scroll to position [90, 0]
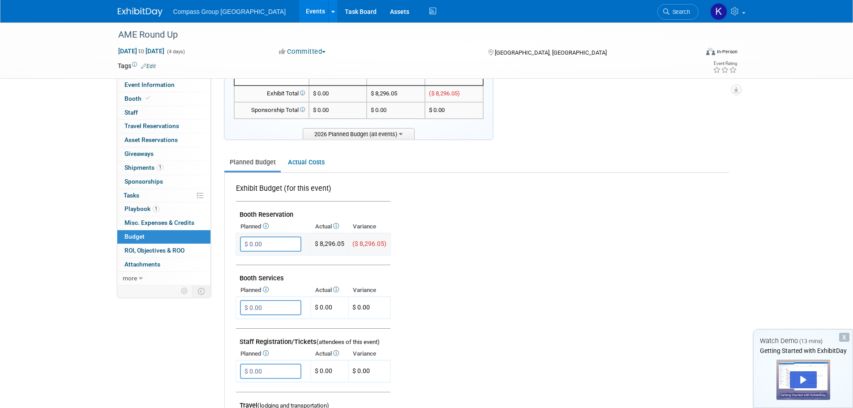
click at [291, 248] on input "$ 0.00" at bounding box center [270, 243] width 61 height 15
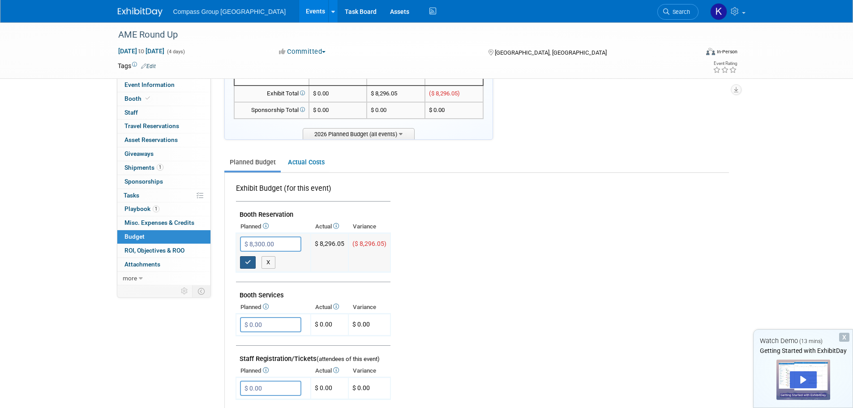
click at [250, 261] on icon "button" at bounding box center [248, 262] width 6 height 6
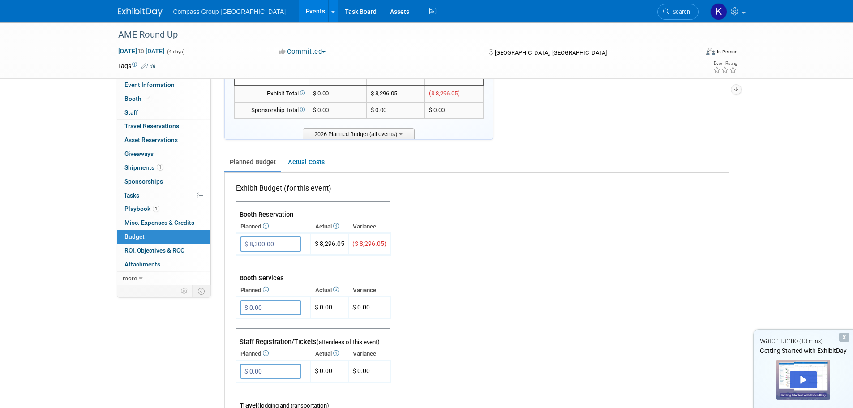
type input "$ 0.00"
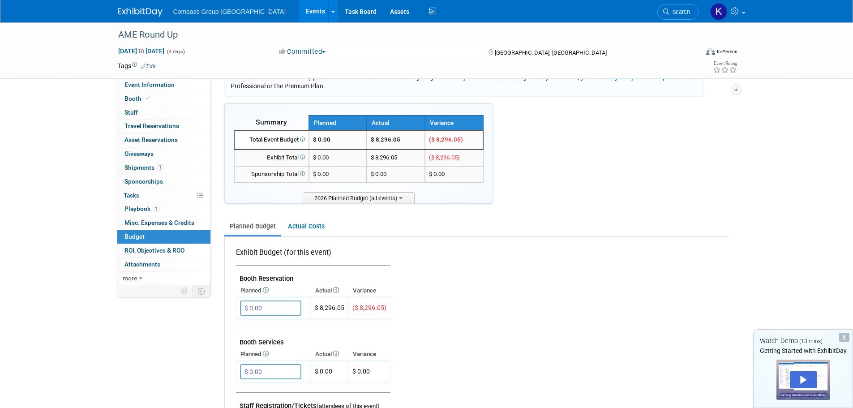
scroll to position [0, 0]
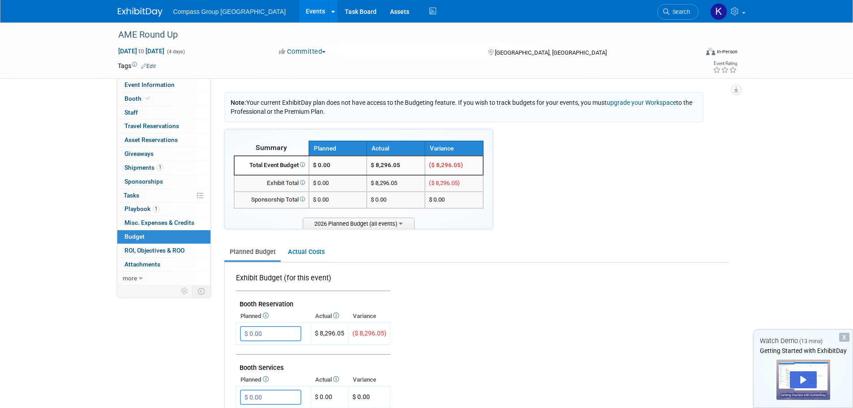
click at [167, 247] on span "ROI, Objectives & ROO 0" at bounding box center [154, 250] width 60 height 7
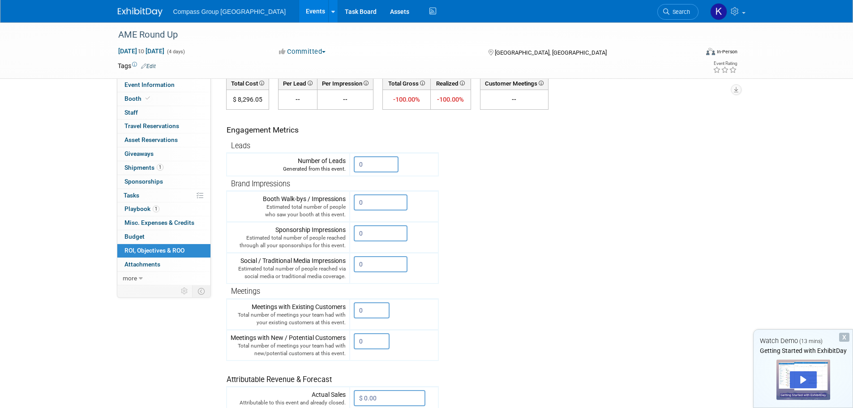
scroll to position [72, 0]
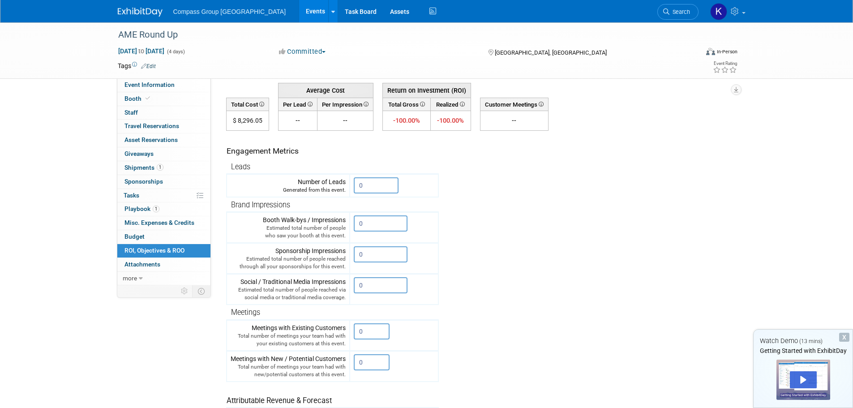
click at [54, 238] on div "AME Round Up Jan 26, 2026 to Jan 29, 2026 (4 days) Jan 26, 2026 to Jan 29, 2026…" at bounding box center [426, 229] width 853 height 557
click at [137, 278] on link "more" at bounding box center [163, 278] width 93 height 13
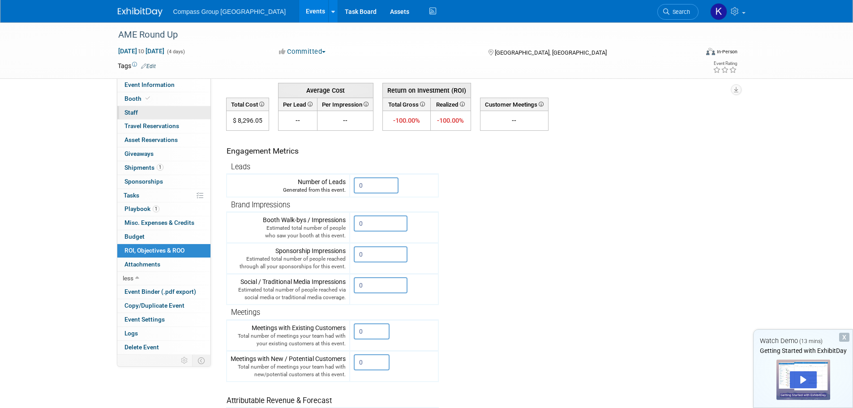
click at [132, 112] on span "Staff 0" at bounding box center [130, 112] width 13 height 7
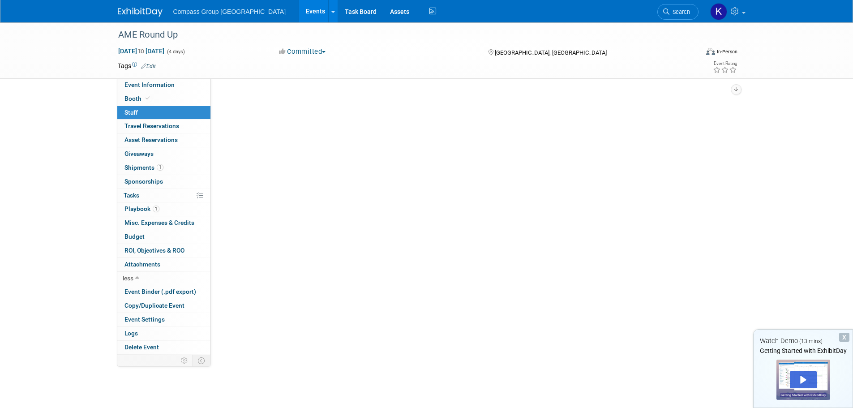
scroll to position [0, 0]
click at [261, 94] on button "Add Attendee" at bounding box center [249, 97] width 51 height 14
select select "1b1e685f-10ba-48f2-8a66-6393fcfaf33e"
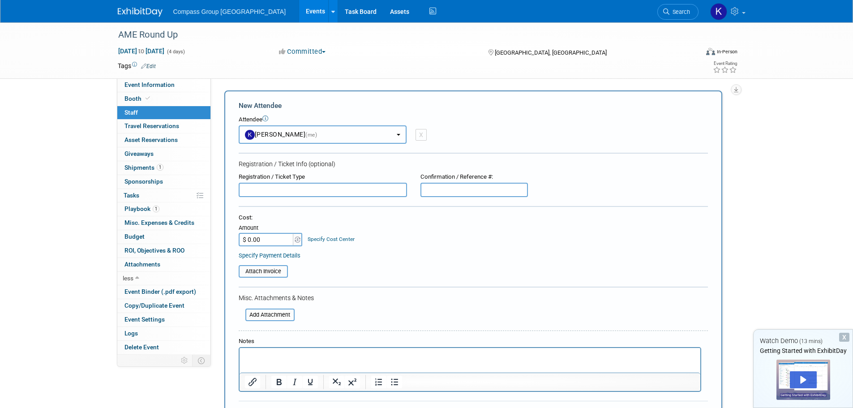
click at [402, 131] on button "Krystal Dupuis (me)" at bounding box center [323, 134] width 168 height 18
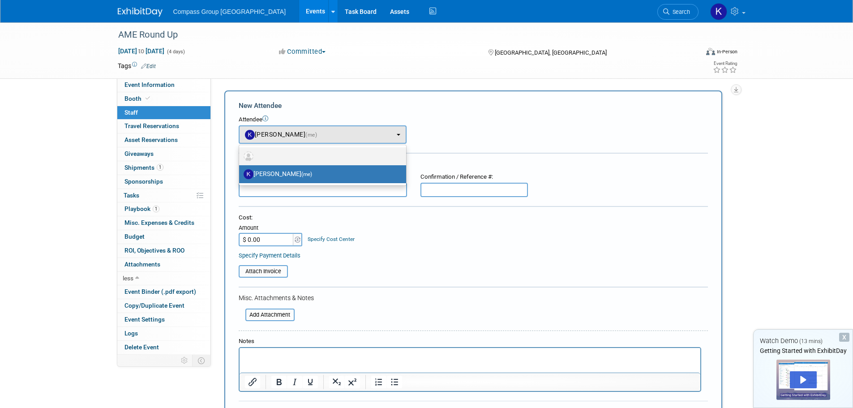
click at [383, 158] on label at bounding box center [321, 156] width 154 height 14
click at [240, 158] on input "radio" at bounding box center [238, 155] width 6 height 6
radio input "true"
select select
radio input "false"
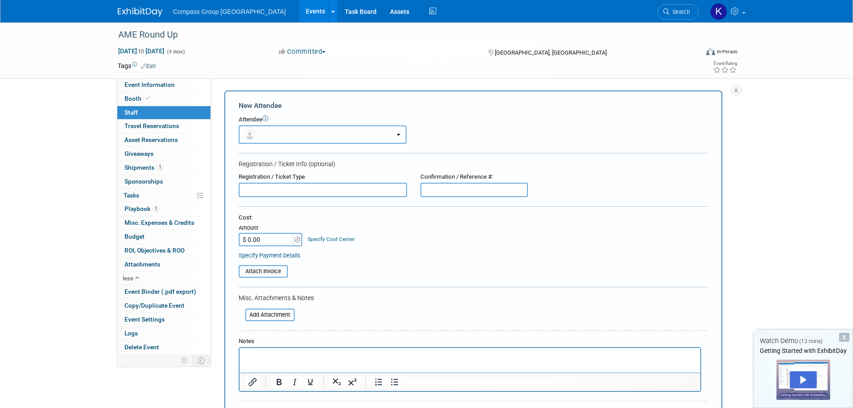
click at [389, 129] on button "button" at bounding box center [323, 134] width 168 height 18
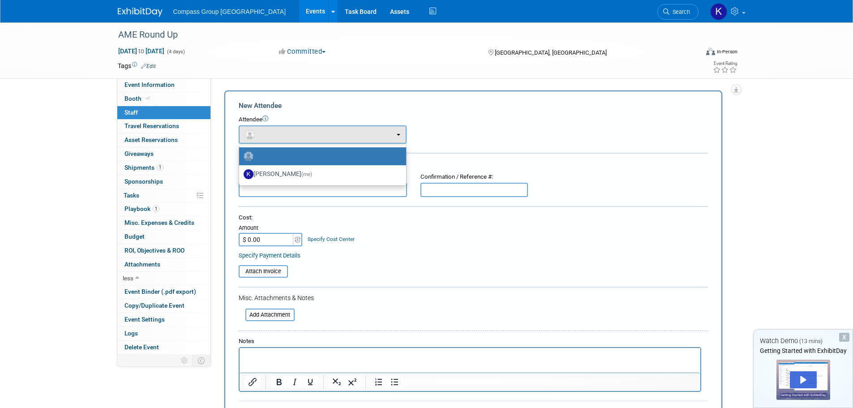
click at [374, 156] on label at bounding box center [321, 156] width 154 height 14
click at [240, 156] on input "radio" at bounding box center [238, 155] width 6 height 6
click at [265, 116] on icon at bounding box center [265, 118] width 6 height 6
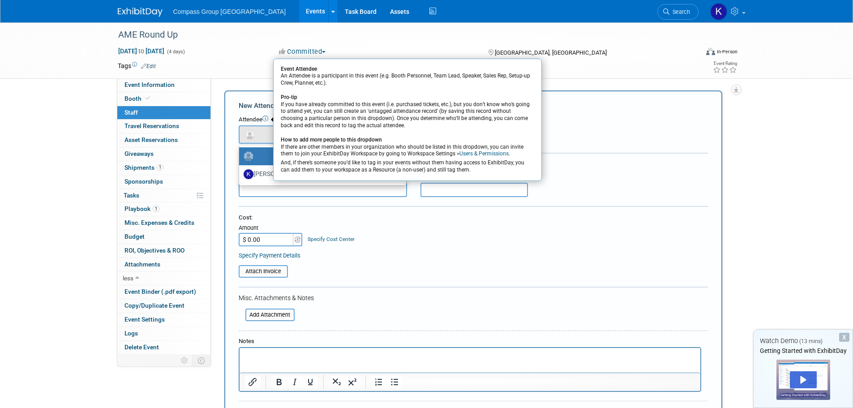
click at [598, 136] on div "Attendee Event Attendee An Attendee is a participant in this event (e.g. Booth …" at bounding box center [473, 129] width 469 height 28
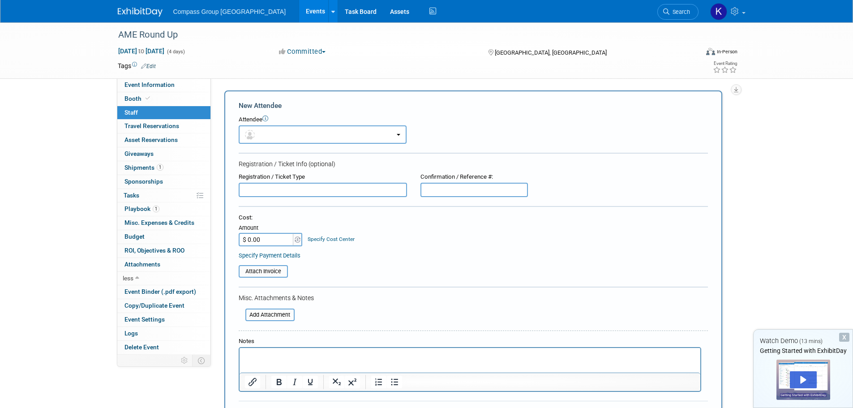
click at [255, 189] on input "text" at bounding box center [323, 190] width 168 height 14
click at [293, 188] on input "Kristian Herald" at bounding box center [323, 190] width 168 height 14
type input "Kristian Harold"
click at [380, 233] on div "Cost: Amount $ 0.00 Specify Cost Center Cost Center -- Not Specified --" at bounding box center [473, 230] width 469 height 33
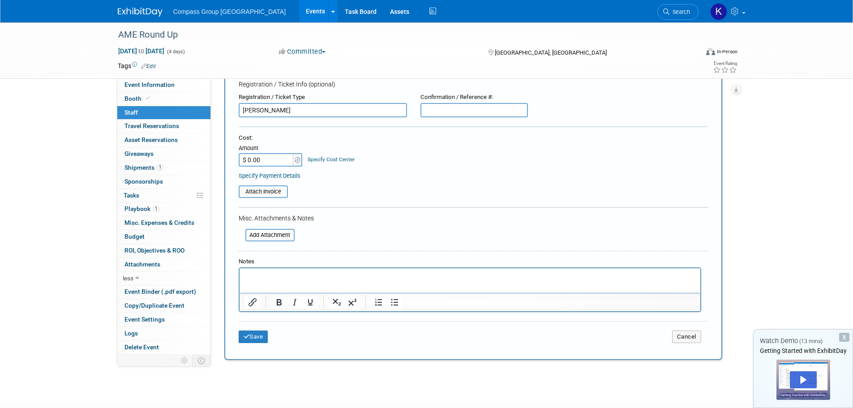
scroll to position [90, 0]
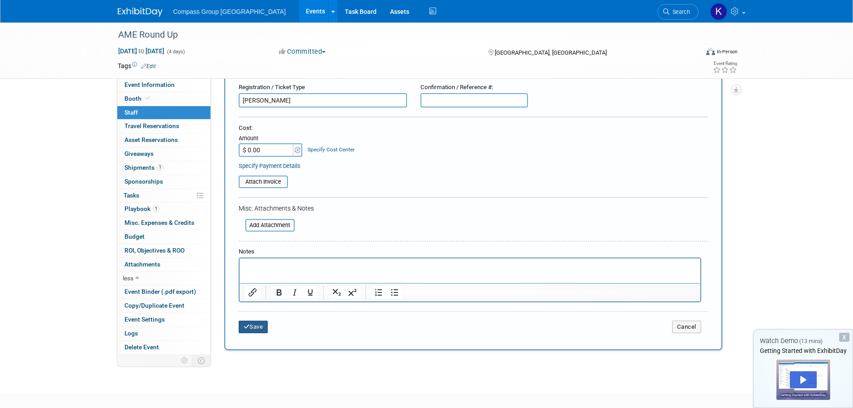
click at [252, 327] on button "Save" at bounding box center [254, 327] width 30 height 13
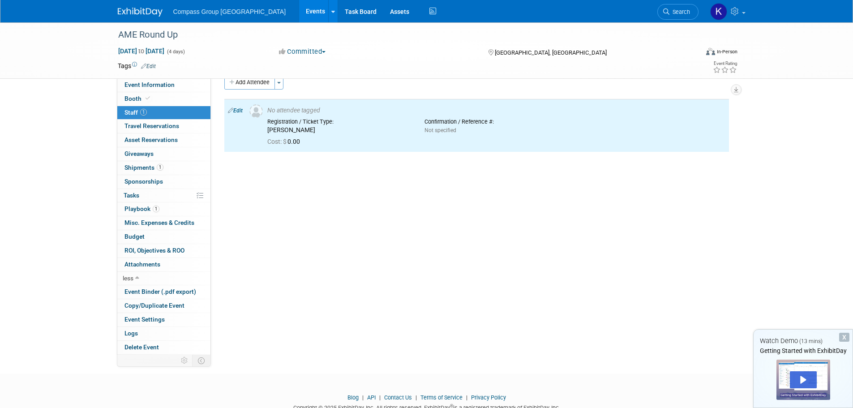
scroll to position [0, 0]
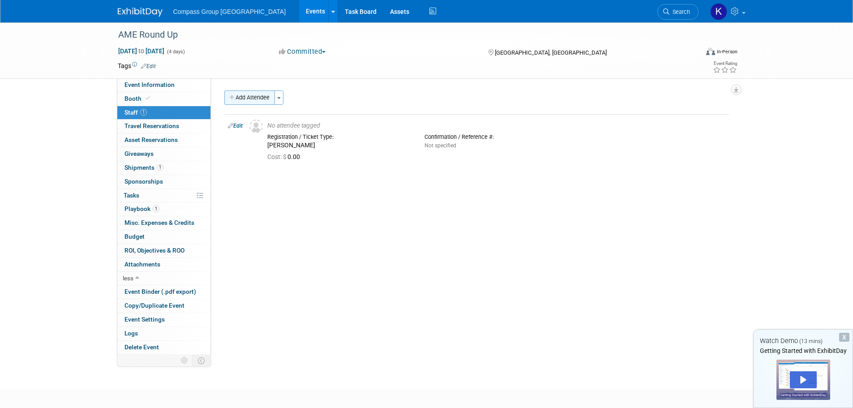
click at [234, 95] on icon "button" at bounding box center [232, 98] width 6 height 6
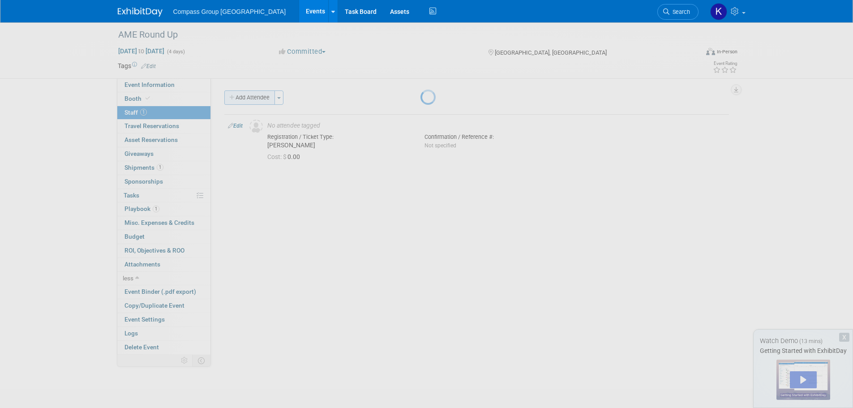
select select "1b1e685f-10ba-48f2-8a66-6393fcfaf33e"
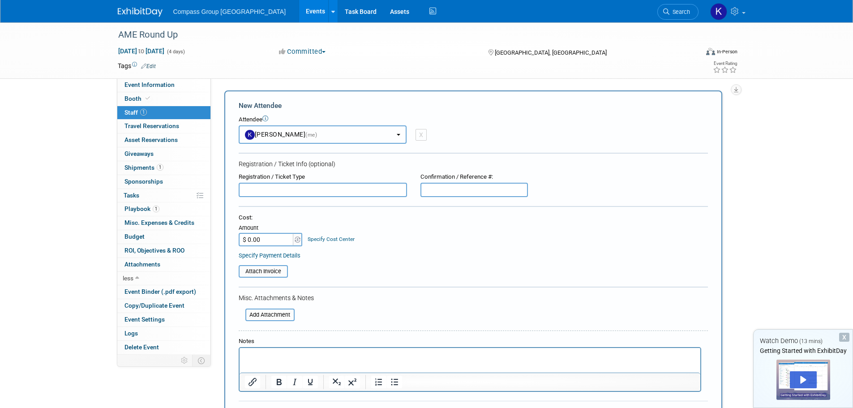
click at [286, 128] on button "Krystal Dupuis (me)" at bounding box center [323, 134] width 168 height 18
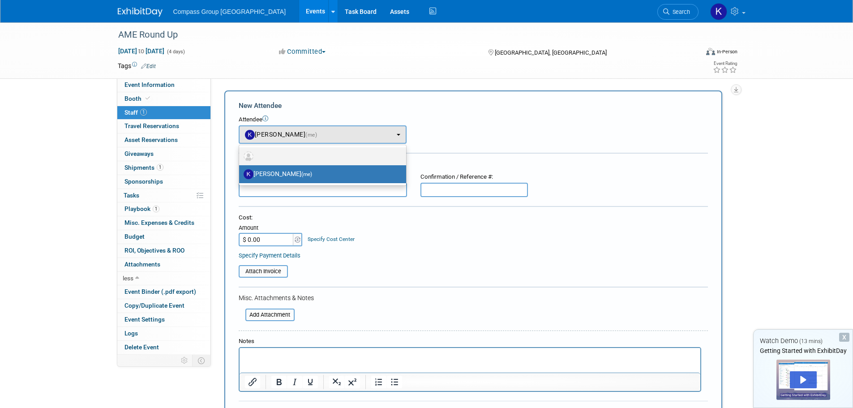
click at [286, 155] on label at bounding box center [321, 156] width 154 height 14
click at [240, 155] on input "radio" at bounding box center [238, 155] width 6 height 6
select select
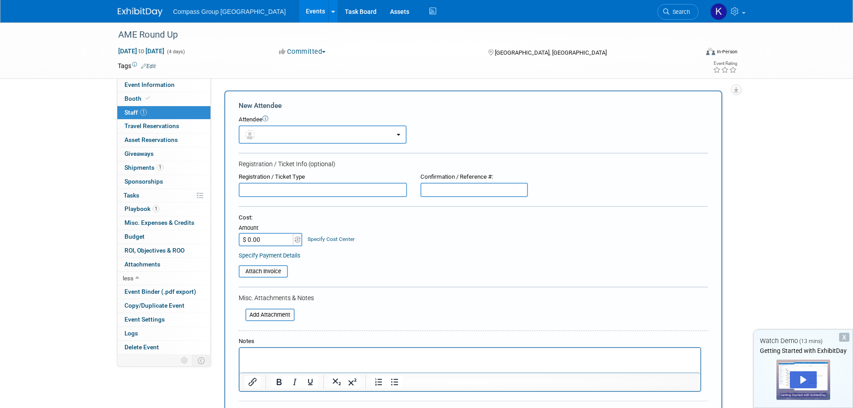
click at [326, 191] on input "text" at bounding box center [323, 190] width 168 height 14
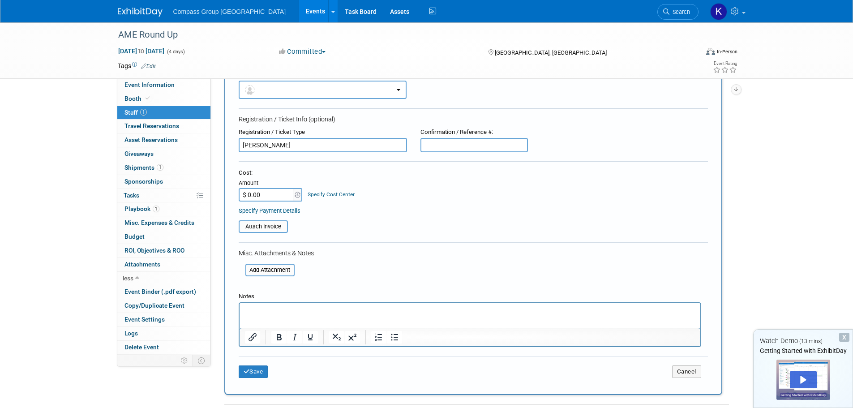
scroll to position [90, 0]
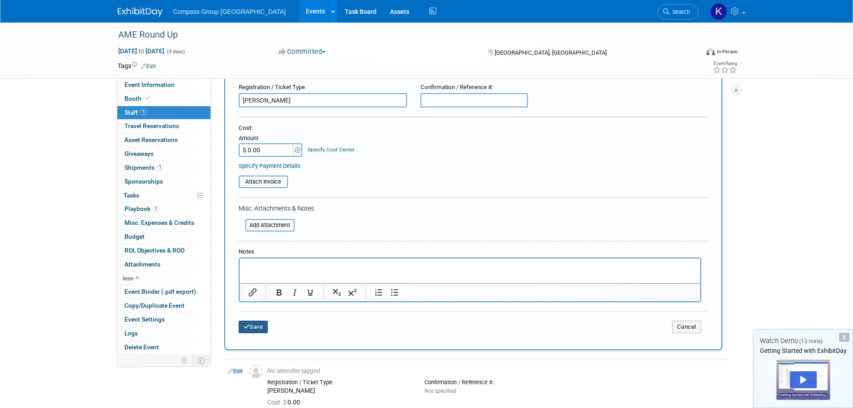
type input "Doug Young"
click at [258, 326] on button "Save" at bounding box center [254, 327] width 30 height 13
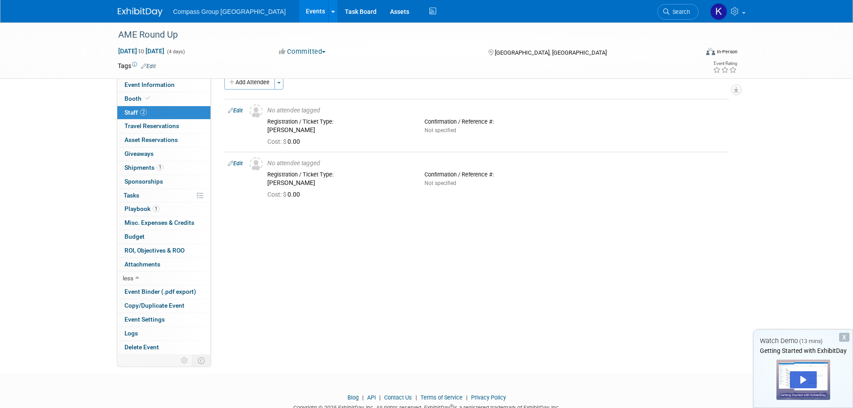
scroll to position [0, 0]
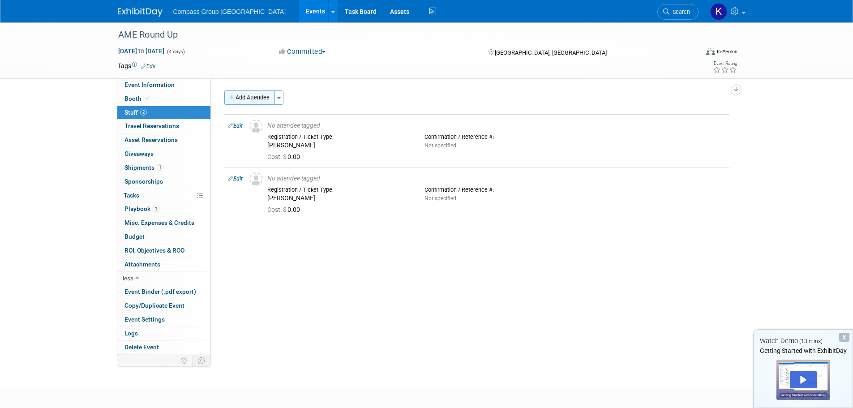
click at [236, 97] on button "Add Attendee" at bounding box center [249, 97] width 51 height 14
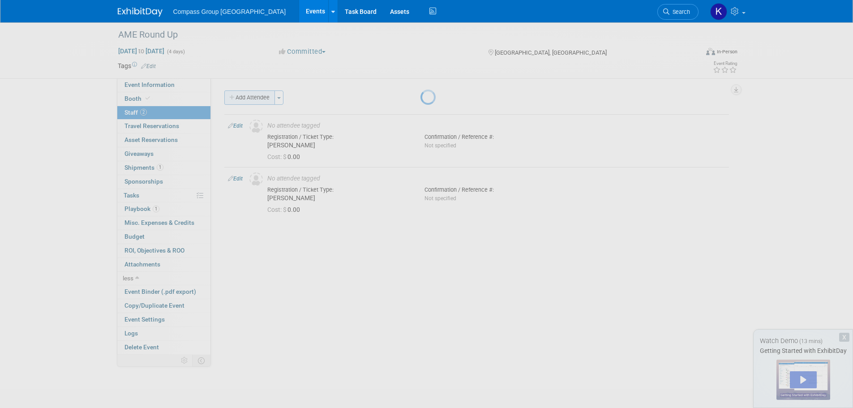
select select "1b1e685f-10ba-48f2-8a66-6393fcfaf33e"
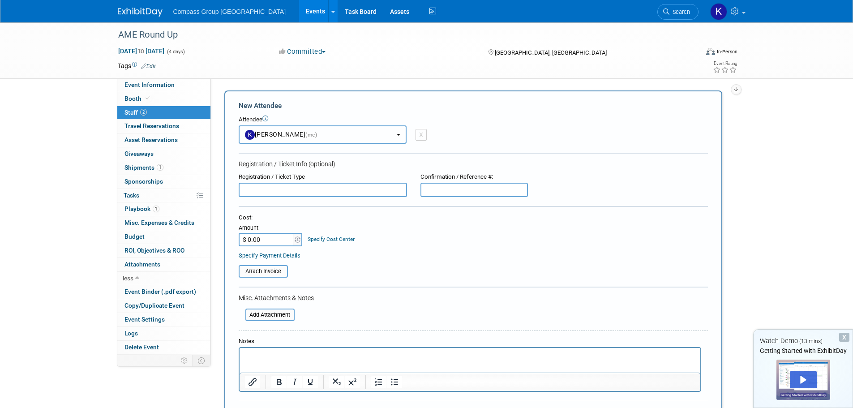
click at [359, 134] on button "Krystal Dupuis (me)" at bounding box center [323, 134] width 168 height 18
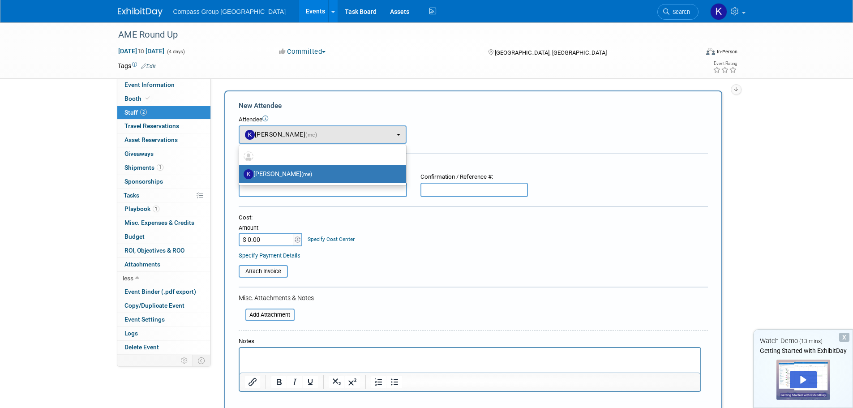
click at [270, 100] on div "New Attendee Attendee <img src="https://www.exhibitday.com/Images/Unassigned-Us…" at bounding box center [473, 264] width 498 height 349
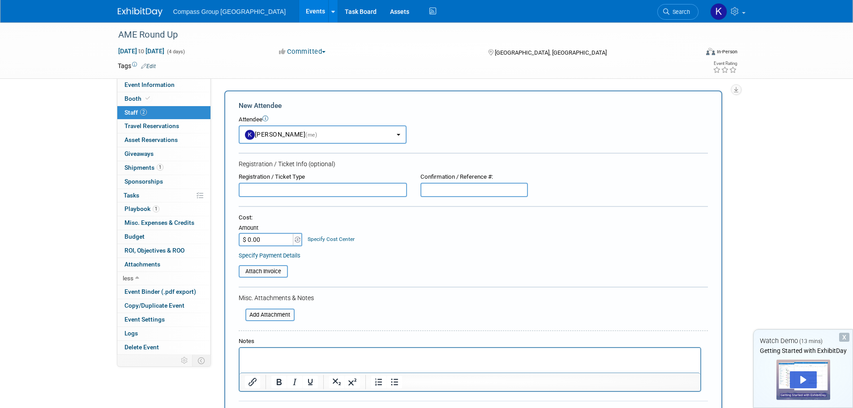
click at [368, 99] on div "New Attendee Attendee <img src="https://www.exhibitday.com/Images/Unassigned-Us…" at bounding box center [473, 264] width 498 height 349
click at [422, 136] on div "X" at bounding box center [420, 135] width 11 height 12
select select
click at [284, 188] on input "text" at bounding box center [323, 190] width 168 height 14
click at [302, 186] on input "Pascal Vascall" at bounding box center [323, 190] width 168 height 14
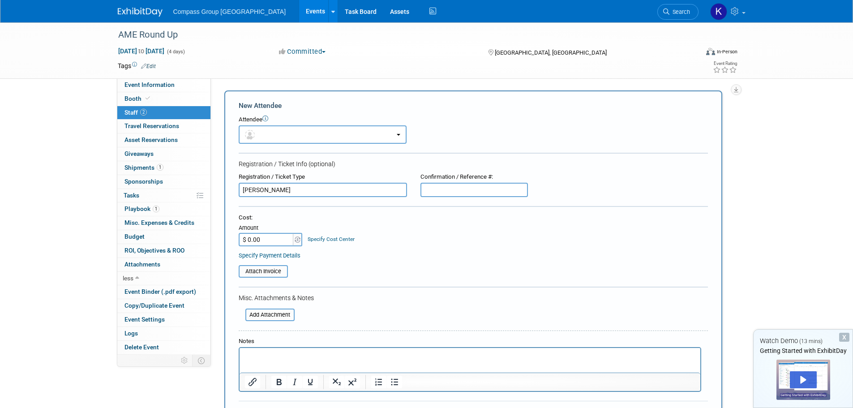
type input "Pascal Vallee"
click at [381, 226] on div "Cost: Amount $ 0.00 Specify Cost Center Cost Center -- Not Specified --" at bounding box center [473, 230] width 469 height 33
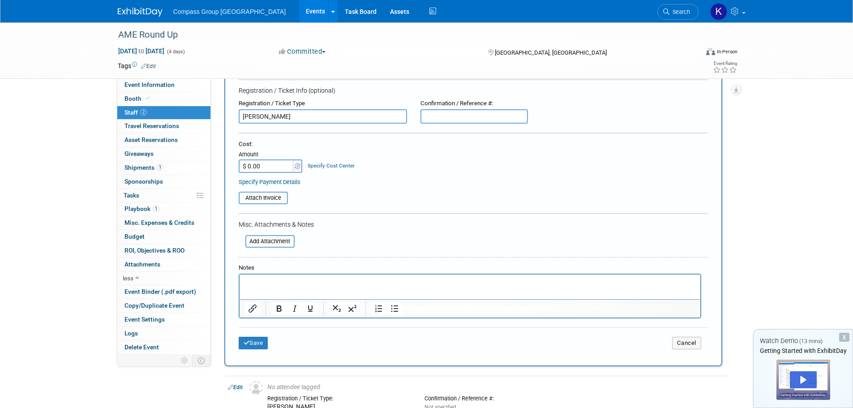
scroll to position [90, 0]
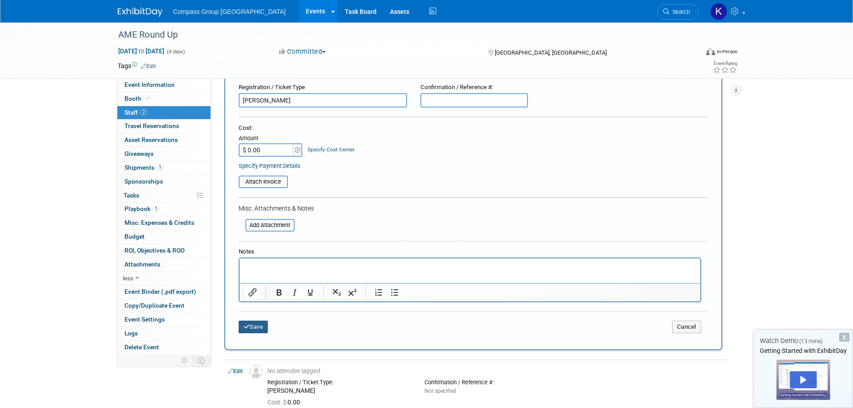
click at [251, 325] on button "Save" at bounding box center [254, 327] width 30 height 13
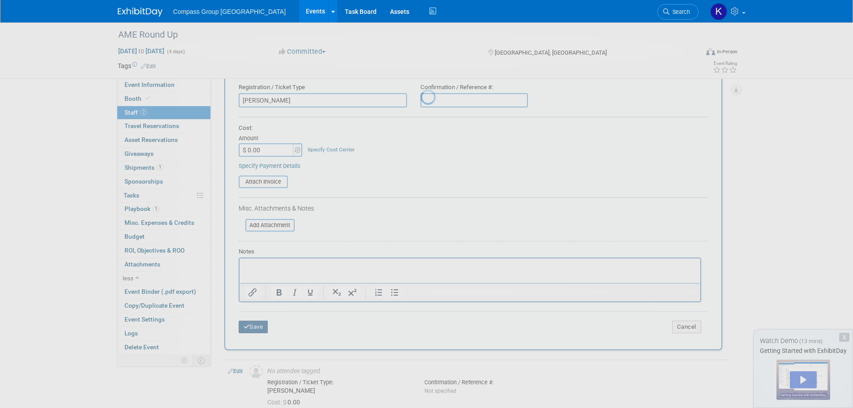
scroll to position [43, 0]
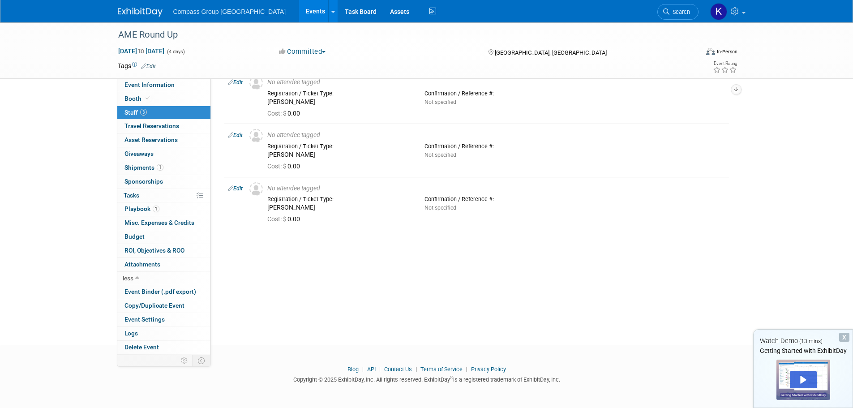
click at [26, 226] on div "AME Round Up Jan 26, 2026 to Jan 29, 2026 (4 days) Jan 26, 2026 to Jan 29, 2026…" at bounding box center [426, 154] width 853 height 350
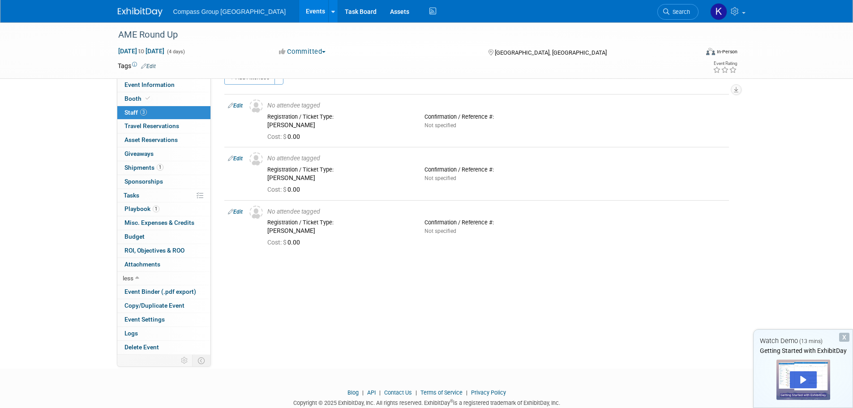
scroll to position [0, 0]
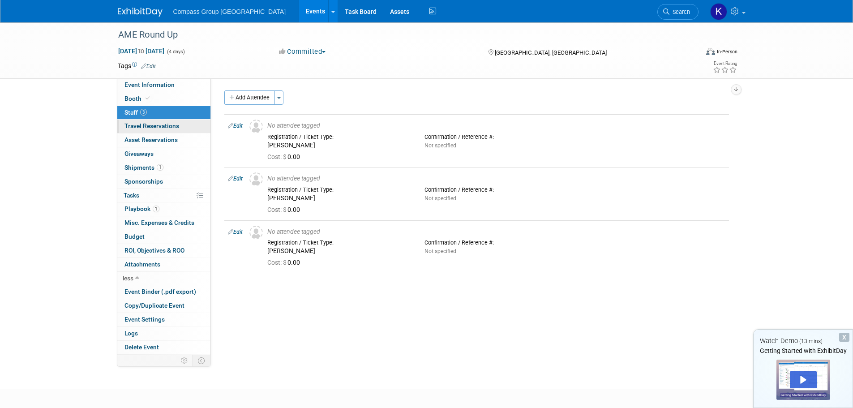
click at [150, 128] on span "Travel Reservations 0" at bounding box center [151, 125] width 55 height 7
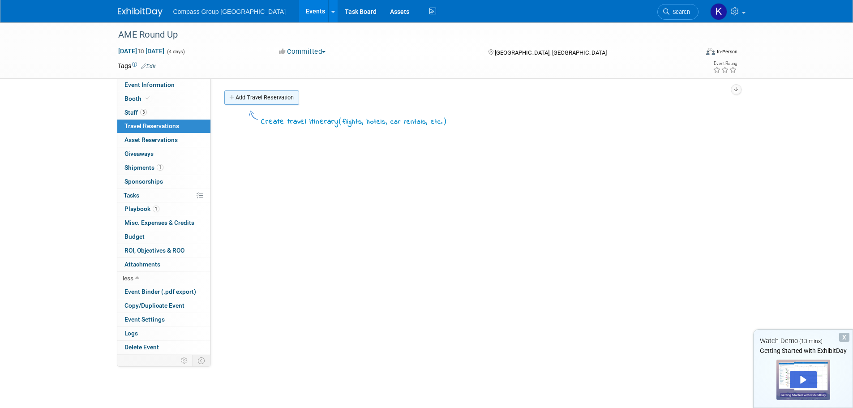
click at [264, 98] on link "Add Travel Reservation" at bounding box center [261, 97] width 75 height 14
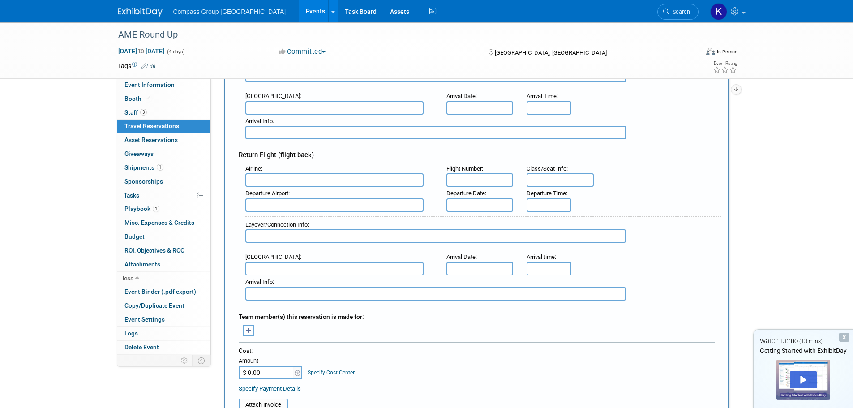
scroll to position [45, 0]
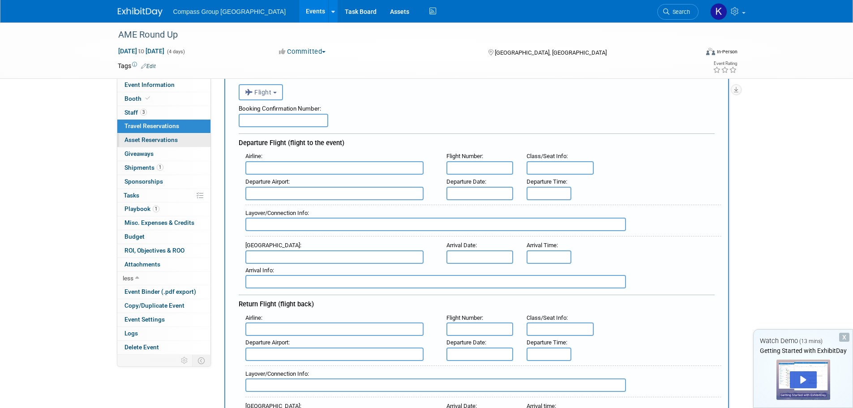
click at [124, 141] on span "Asset Reservations 0" at bounding box center [150, 139] width 53 height 7
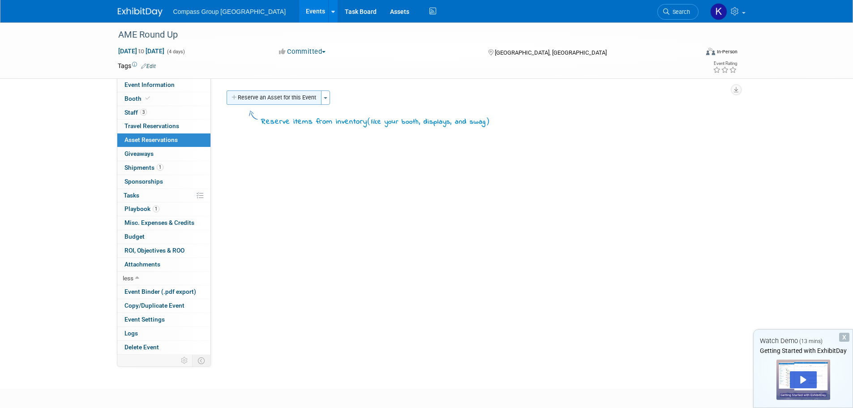
click at [293, 97] on button "Reserve an Asset for this Event" at bounding box center [273, 97] width 95 height 14
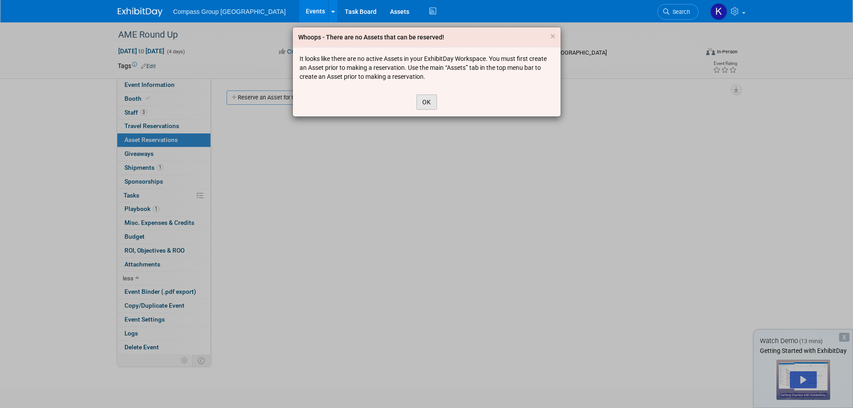
click at [426, 101] on button "OK" at bounding box center [426, 101] width 21 height 15
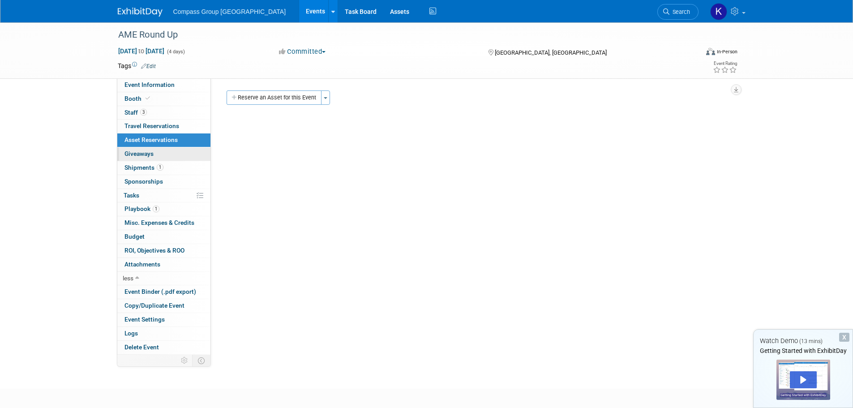
click at [132, 153] on span "Giveaways 0" at bounding box center [138, 153] width 29 height 7
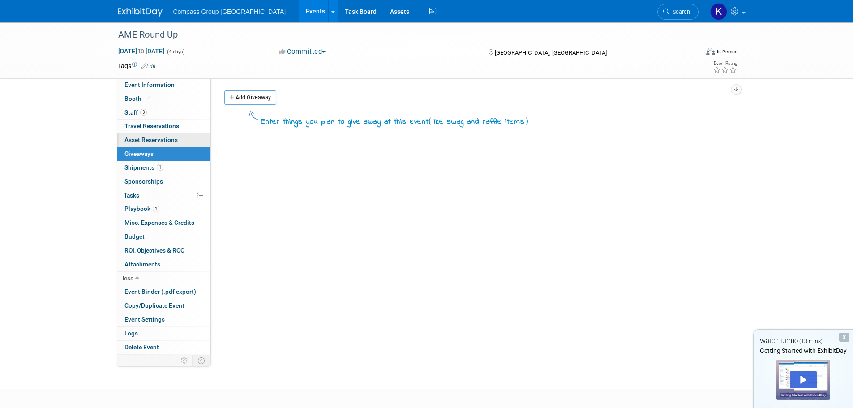
click at [125, 138] on span "Asset Reservations 0" at bounding box center [150, 139] width 53 height 7
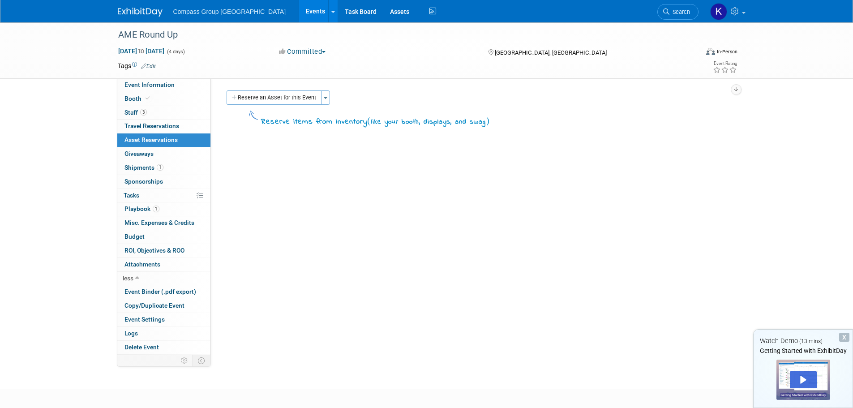
click at [46, 268] on div "AME Round Up Jan 26, 2026 to Jan 29, 2026 (4 days) Jan 26, 2026 to Jan 29, 2026…" at bounding box center [426, 197] width 853 height 350
click at [143, 294] on span "Event Binder (.pdf export)" at bounding box center [160, 291] width 72 height 7
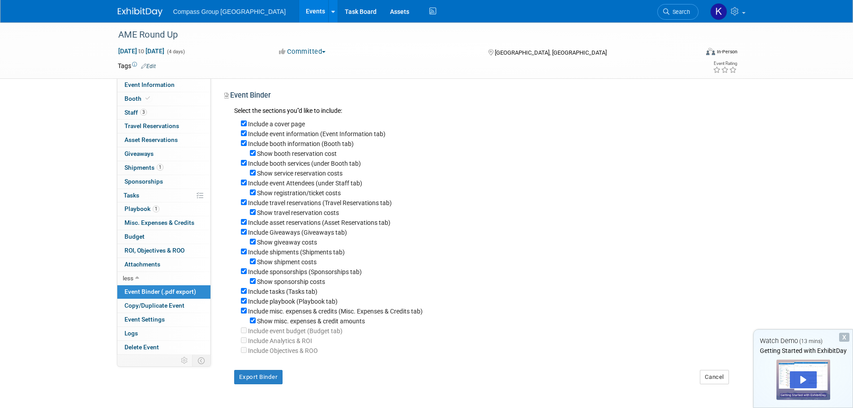
click at [143, 294] on span "Event Binder (.pdf export)" at bounding box center [160, 291] width 72 height 7
click at [83, 290] on div "AME Round Up Jan 26, 2026 to Jan 29, 2026 (4 days) Jan 26, 2026 to Jan 29, 2026…" at bounding box center [426, 215] width 853 height 386
click at [146, 308] on span "Copy/Duplicate Event" at bounding box center [154, 305] width 60 height 7
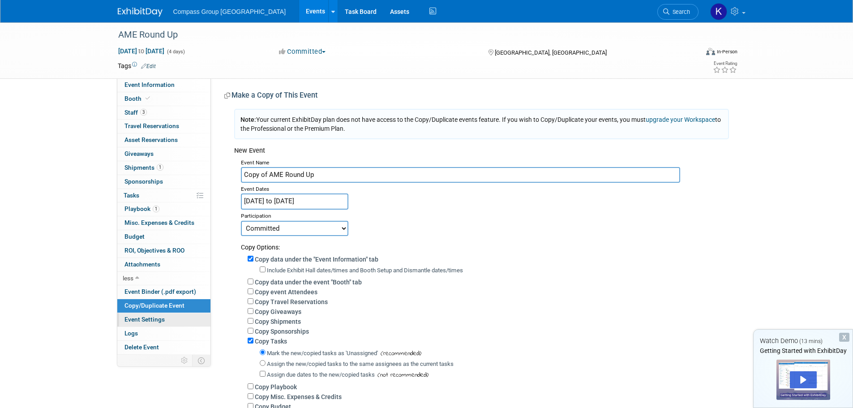
click at [145, 320] on span "Event Settings" at bounding box center [144, 319] width 40 height 7
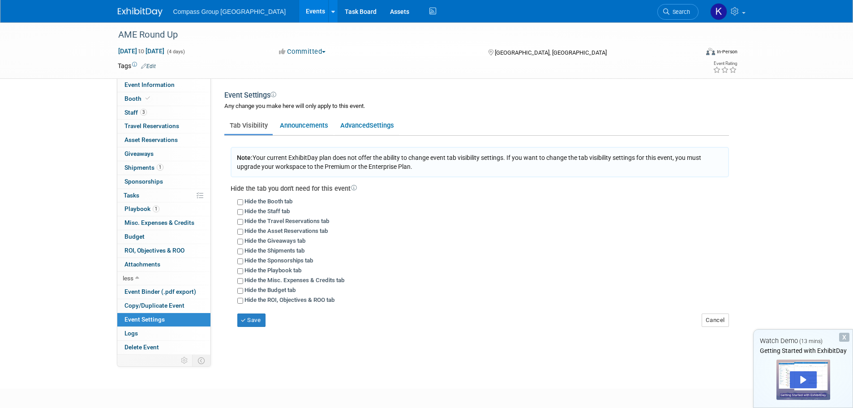
click at [66, 315] on div "AME Round Up Jan 26, 2026 to Jan 29, 2026 (4 days) Jan 26, 2026 to Jan 29, 2026…" at bounding box center [426, 197] width 853 height 350
click at [142, 209] on span "Playbook 1" at bounding box center [141, 208] width 35 height 7
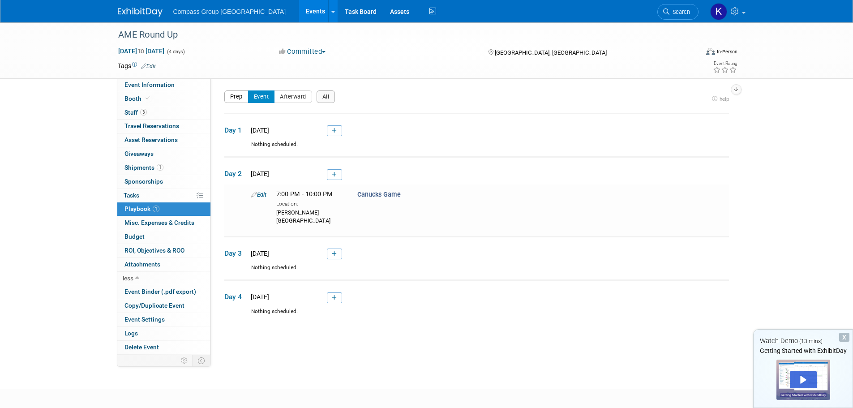
click at [238, 98] on button "Prep" at bounding box center [236, 96] width 24 height 13
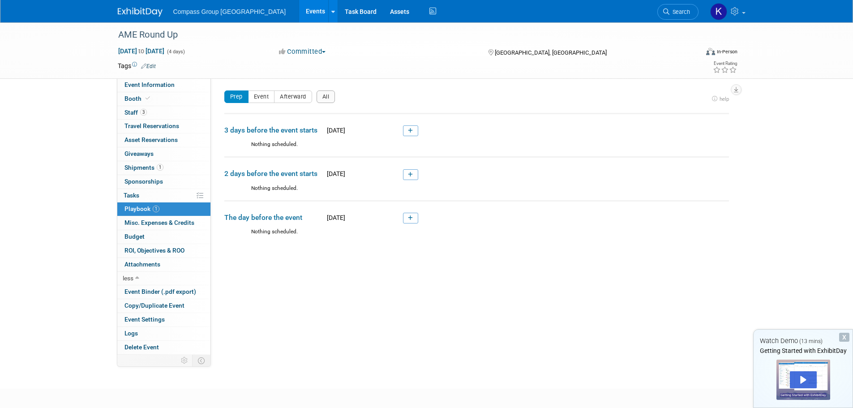
click at [288, 133] on span "3 days before the event starts" at bounding box center [273, 130] width 98 height 10
click at [410, 129] on icon at bounding box center [410, 130] width 5 height 5
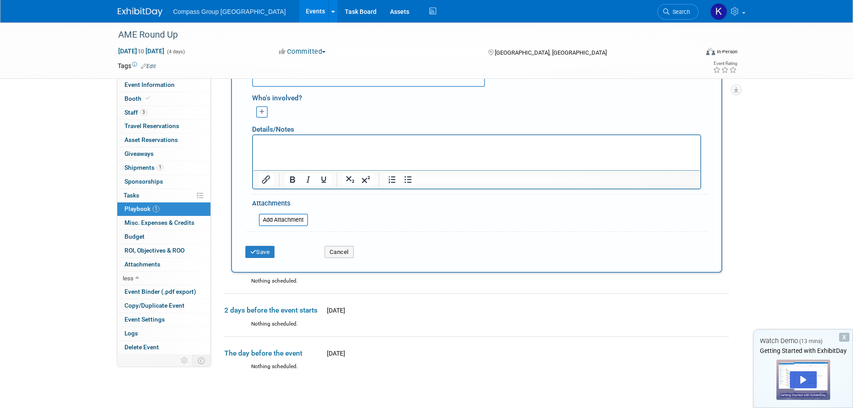
scroll to position [253, 0]
click at [330, 249] on button "Cancel" at bounding box center [339, 251] width 29 height 13
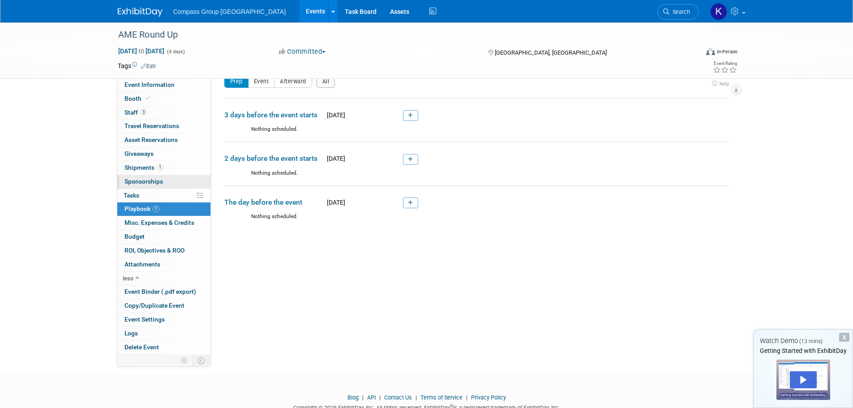
scroll to position [0, 0]
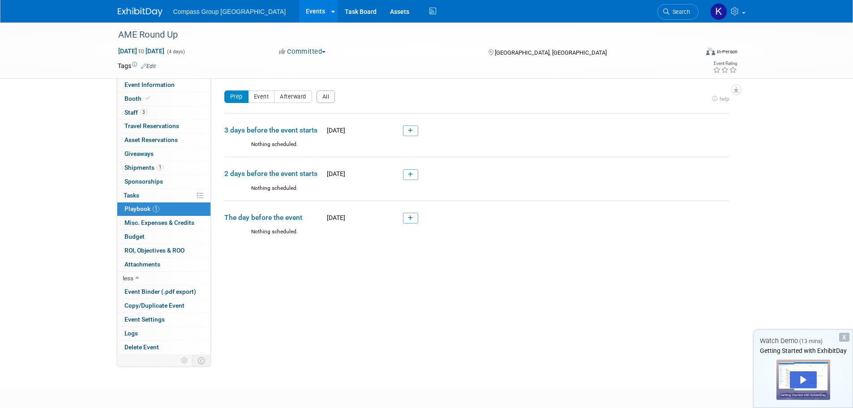
click at [299, 9] on link "Events" at bounding box center [315, 11] width 33 height 22
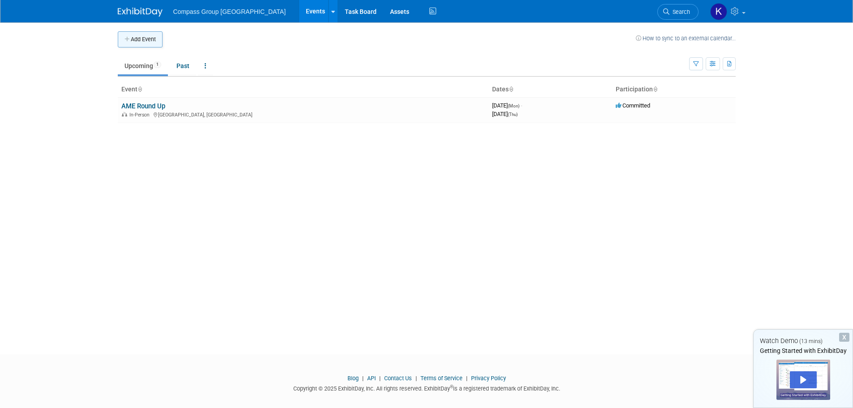
click at [148, 43] on button "Add Event" at bounding box center [140, 39] width 45 height 16
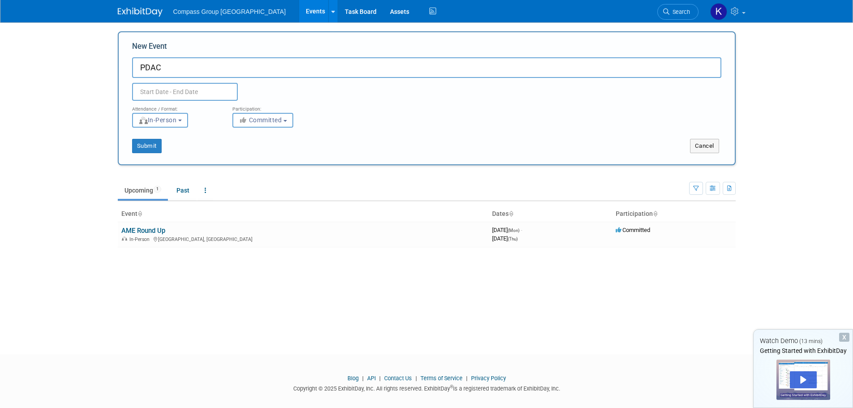
type input "PDAC"
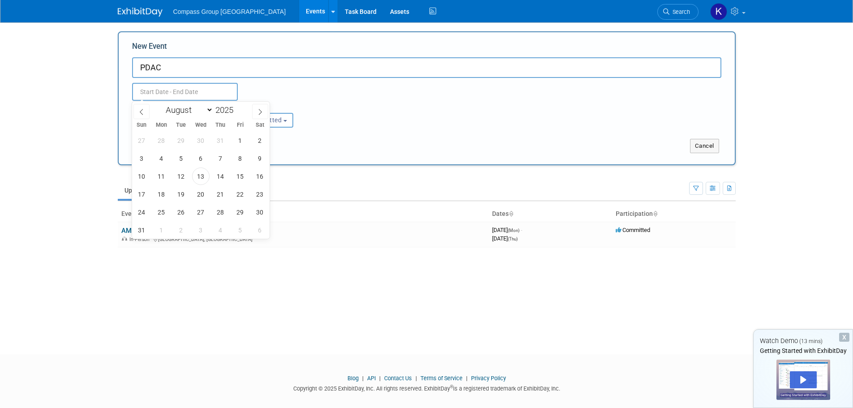
click at [150, 90] on input "text" at bounding box center [185, 92] width 106 height 18
click at [263, 113] on icon at bounding box center [260, 112] width 6 height 6
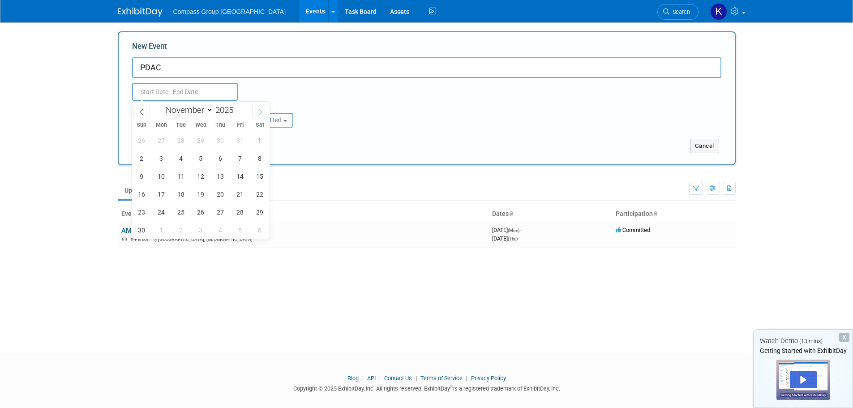
select select "11"
click at [263, 113] on icon at bounding box center [260, 112] width 6 height 6
type input "2026"
click at [263, 113] on icon at bounding box center [260, 112] width 6 height 6
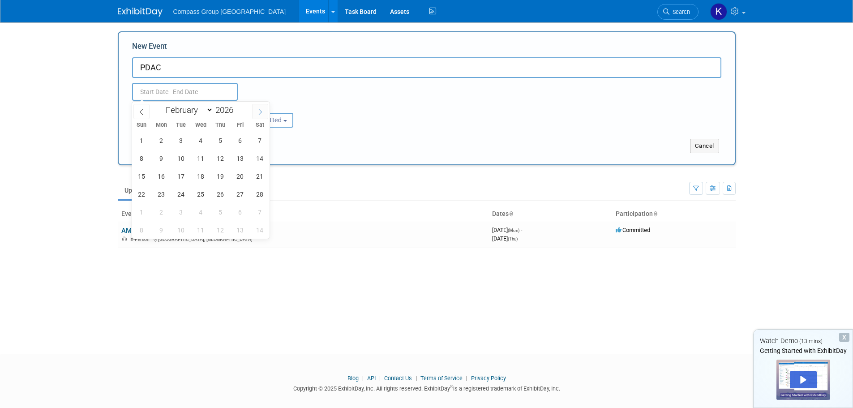
select select "2"
click at [146, 139] on span "1" at bounding box center [141, 140] width 17 height 17
click at [222, 140] on span "5" at bounding box center [220, 140] width 17 height 17
click at [205, 139] on span "4" at bounding box center [200, 140] width 17 height 17
click at [140, 143] on span "1" at bounding box center [141, 140] width 17 height 17
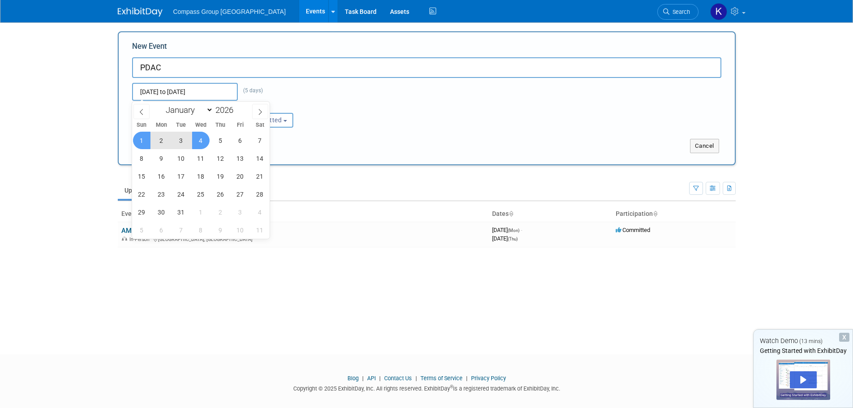
type input "Mar 1, 2026 to Mar 4, 2026"
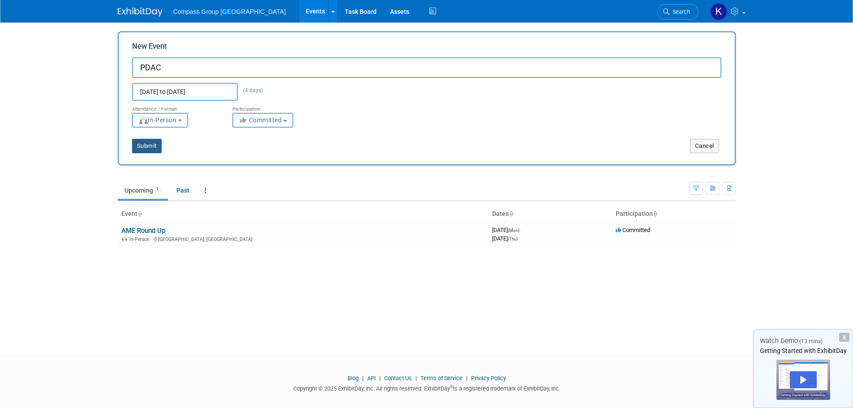
click at [146, 149] on button "Submit" at bounding box center [147, 146] width 30 height 14
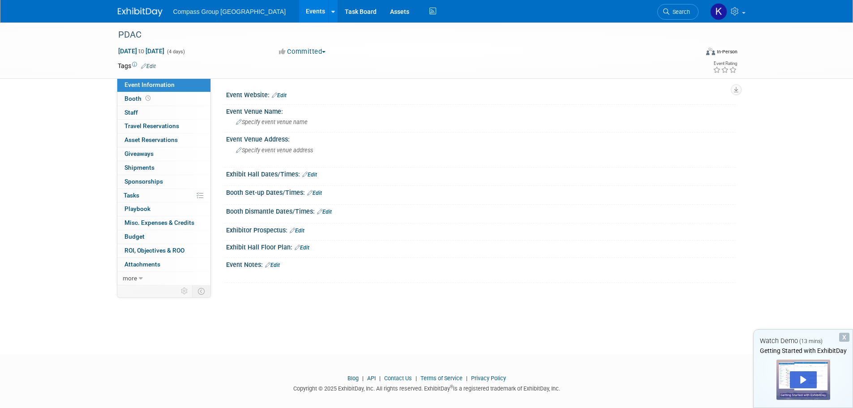
click at [50, 141] on div "PDAC Mar 1, 2026 to Mar 4, 2026 (4 days) Mar 1, 2026 to Mar 4, 2026 Committed C…" at bounding box center [426, 180] width 853 height 316
click at [845, 338] on div "X" at bounding box center [844, 337] width 10 height 9
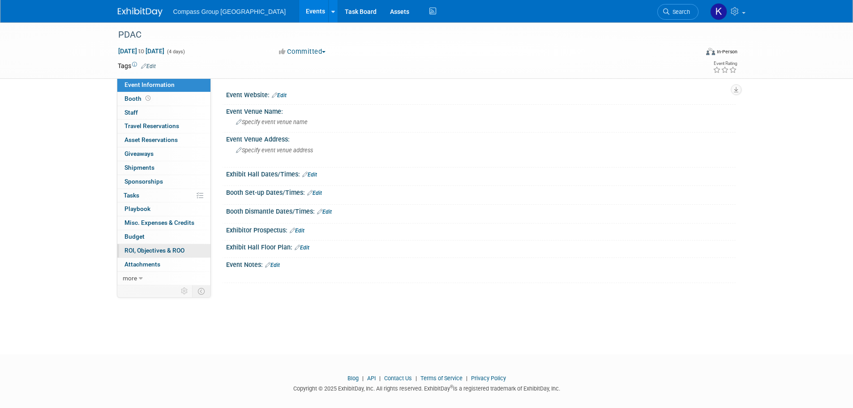
click at [179, 247] on span "ROI, Objectives & ROO 0" at bounding box center [154, 250] width 60 height 7
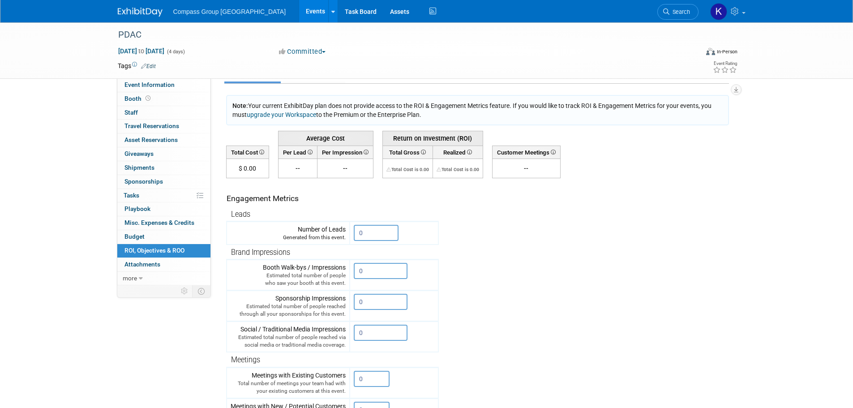
scroll to position [45, 0]
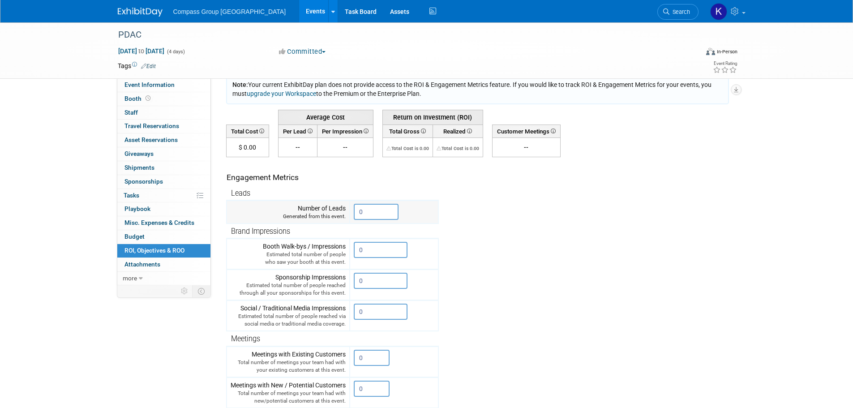
click at [376, 211] on input "0" at bounding box center [376, 212] width 45 height 16
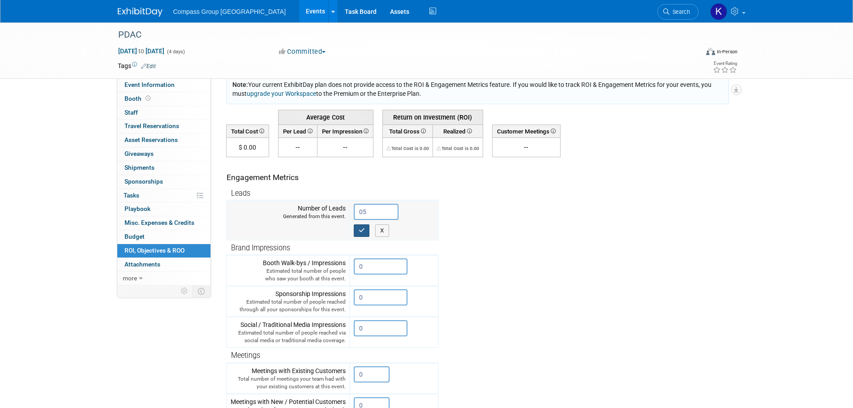
click at [362, 228] on icon "button" at bounding box center [362, 230] width 6 height 6
type input "0"
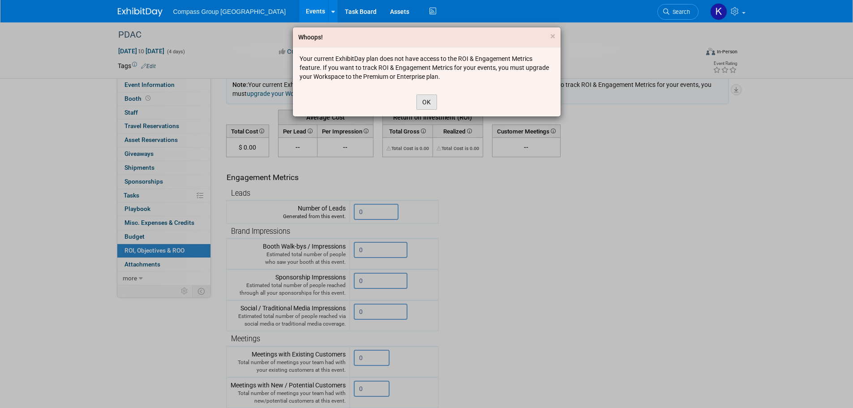
click at [422, 100] on button "OK" at bounding box center [426, 101] width 21 height 15
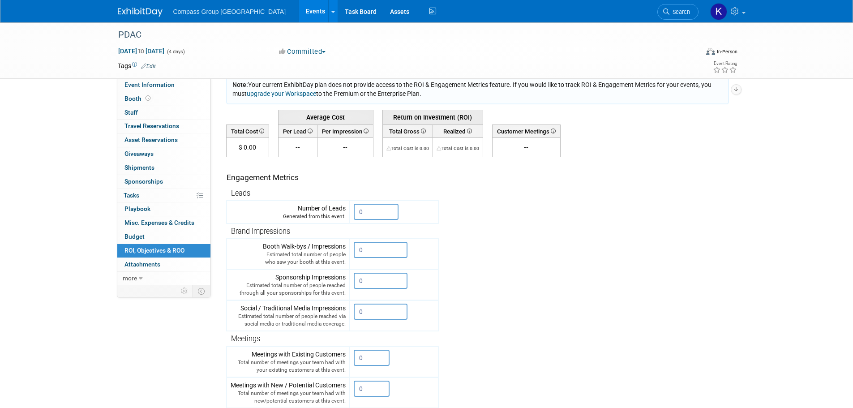
click at [514, 231] on tr "Engagement Metrics Leads Generated from this event. 0 X Brand Impressions 0" at bounding box center [477, 319] width 503 height 324
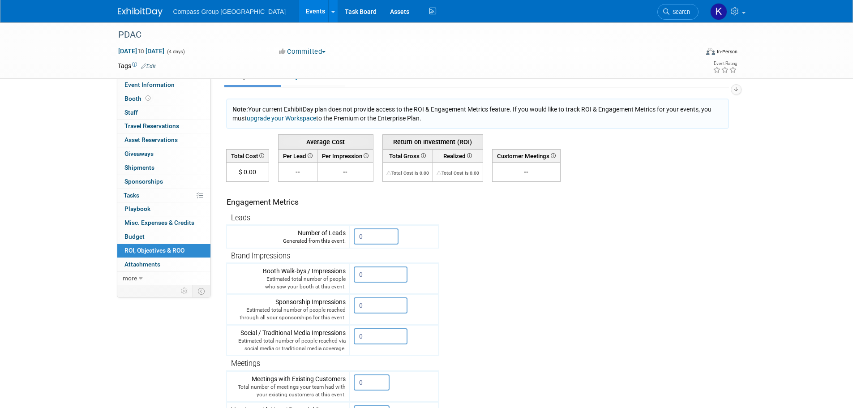
scroll to position [0, 0]
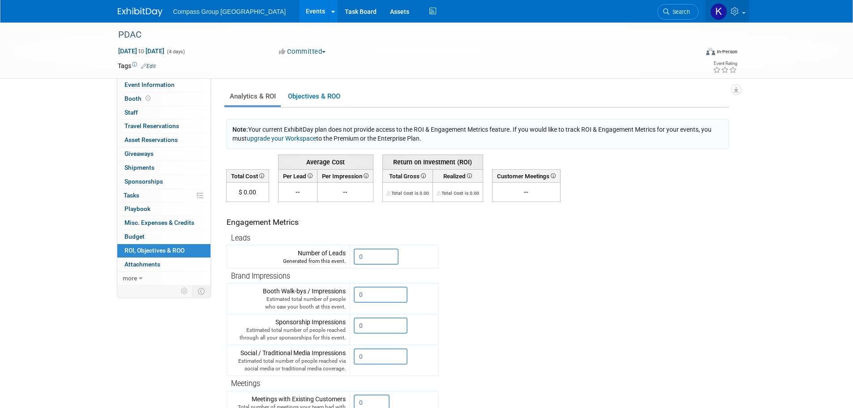
click at [741, 11] on link at bounding box center [727, 11] width 44 height 22
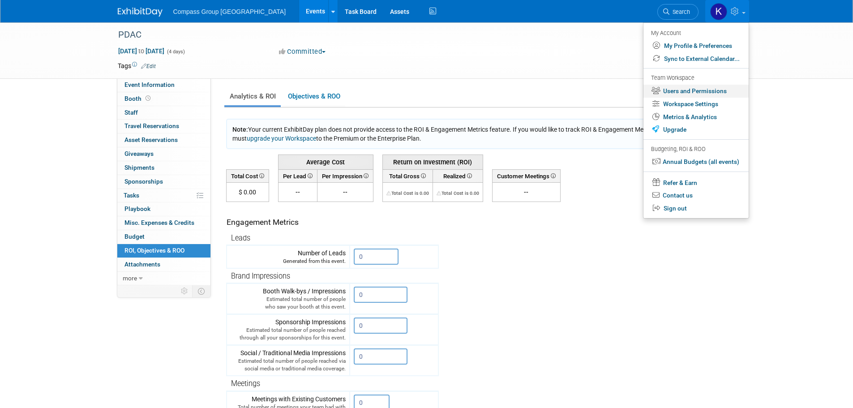
click at [705, 94] on link "Users and Permissions" at bounding box center [695, 91] width 105 height 13
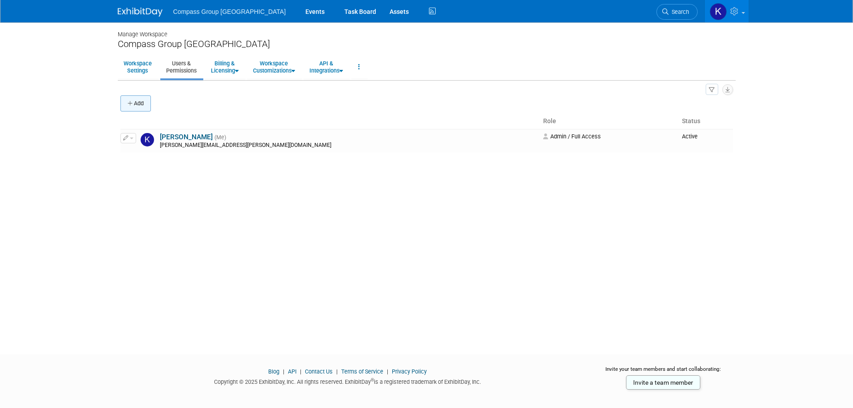
click at [135, 103] on button "Add" at bounding box center [135, 103] width 30 height 16
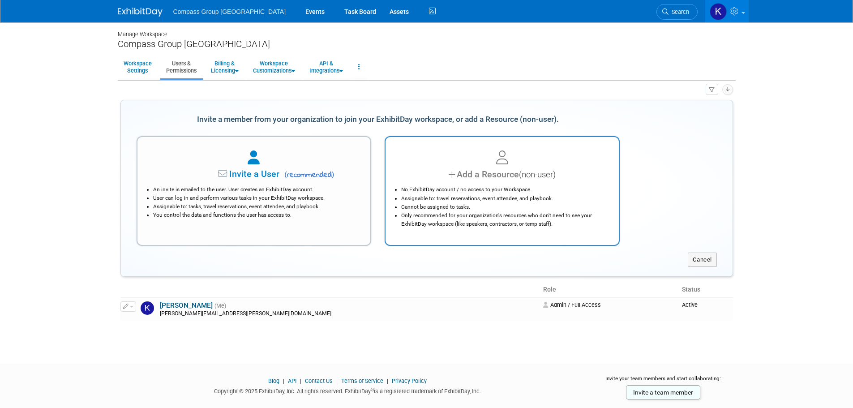
click at [500, 173] on div "Add a Resource (non-user)" at bounding box center [502, 174] width 211 height 13
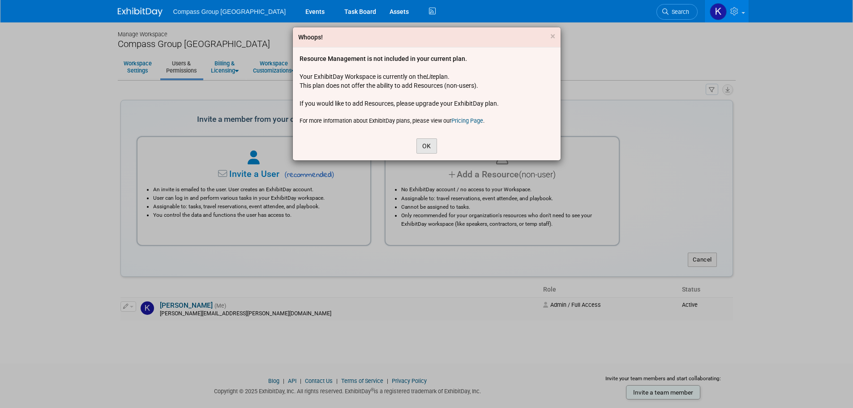
click at [422, 145] on button "OK" at bounding box center [426, 145] width 21 height 15
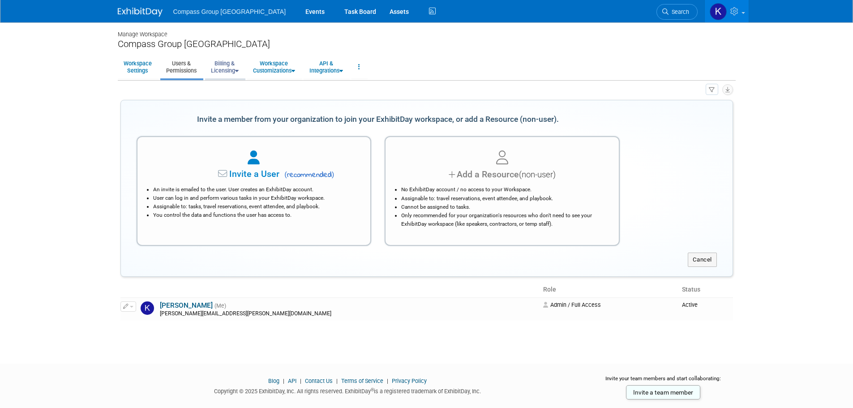
click at [227, 63] on link "Billing & Licensing" at bounding box center [224, 67] width 39 height 22
click at [237, 82] on link "Manage Plan / Subscription" at bounding box center [245, 87] width 81 height 13
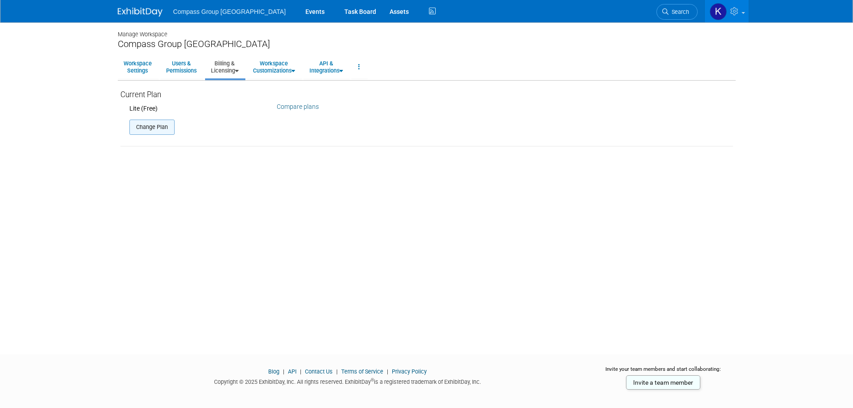
click at [166, 128] on button "Change Plan" at bounding box center [151, 127] width 45 height 15
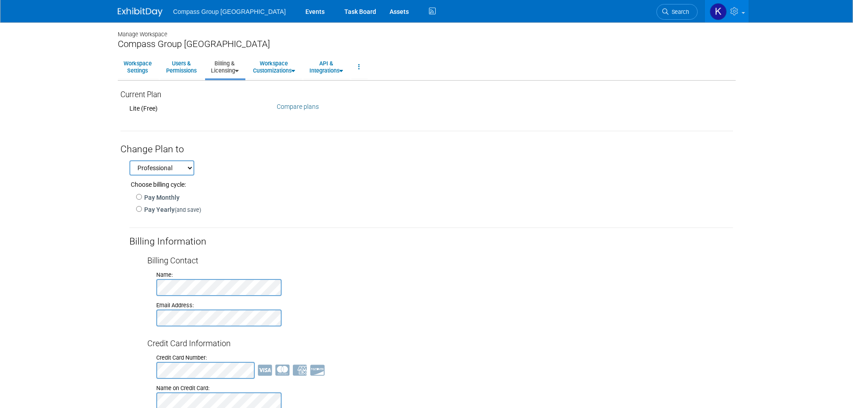
click at [141, 166] on select "Professional Premium" at bounding box center [161, 167] width 65 height 15
click at [342, 159] on div "Professional Premium Choose billing cycle: Pay Monthly Pay Yearly (and save) Ap…" at bounding box center [426, 329] width 612 height 346
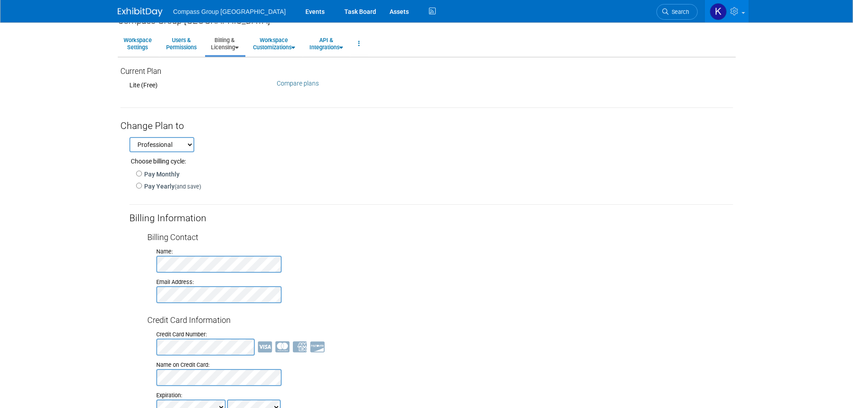
scroll to position [45, 0]
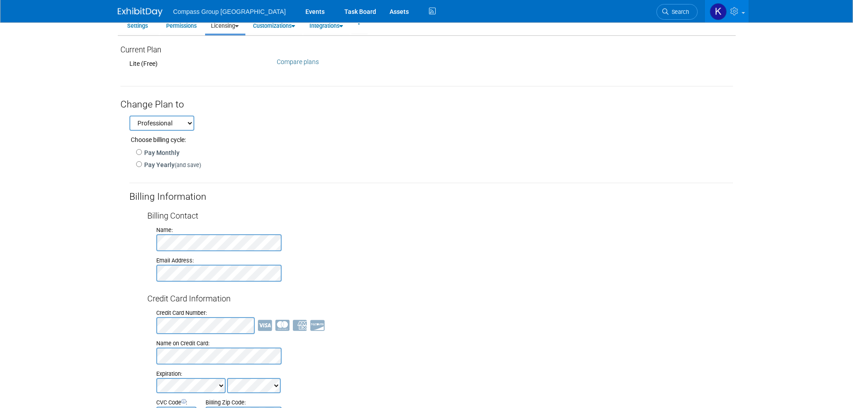
click at [142, 165] on label "Pay Yearly (and save)" at bounding box center [171, 164] width 59 height 9
click at [142, 165] on input "Pay Yearly (and save)" at bounding box center [139, 164] width 6 height 6
radio input "true"
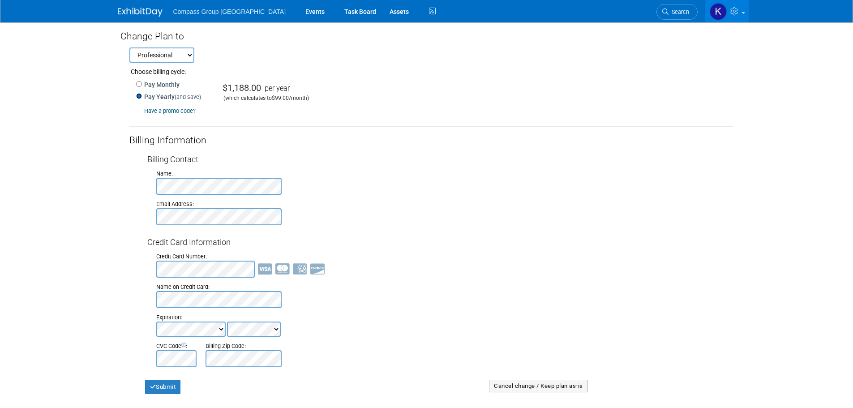
scroll to position [0, 0]
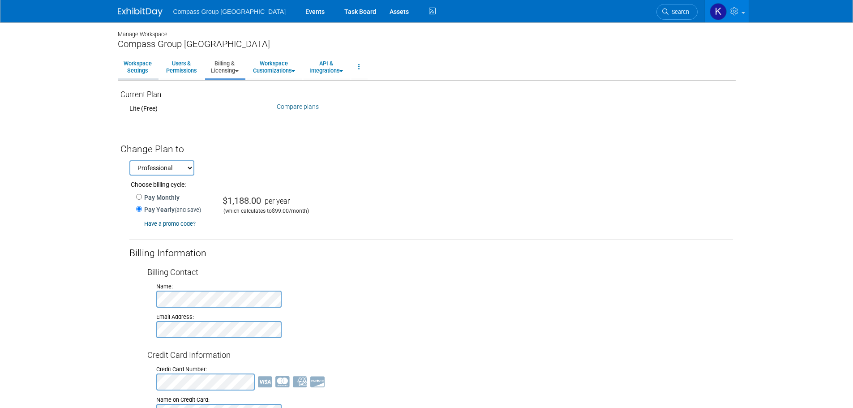
click at [133, 64] on link "Workspace Settings" at bounding box center [138, 67] width 40 height 22
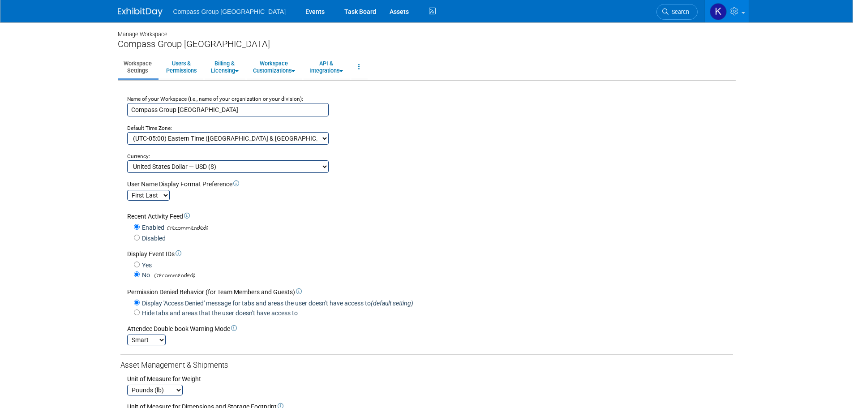
click at [293, 164] on select "Australian Dollar — AUD ($) Brazilian Real — BRL (R$) Canadian Dollar — CAD ($)…" at bounding box center [227, 166] width 201 height 13
select select "36"
click at [127, 160] on select "Australian Dollar — AUD ($) Brazilian Real — BRL (R$) Canadian Dollar — CAD ($)…" at bounding box center [227, 166] width 201 height 13
click at [392, 201] on div "First Last Last, First" at bounding box center [430, 194] width 606 height 12
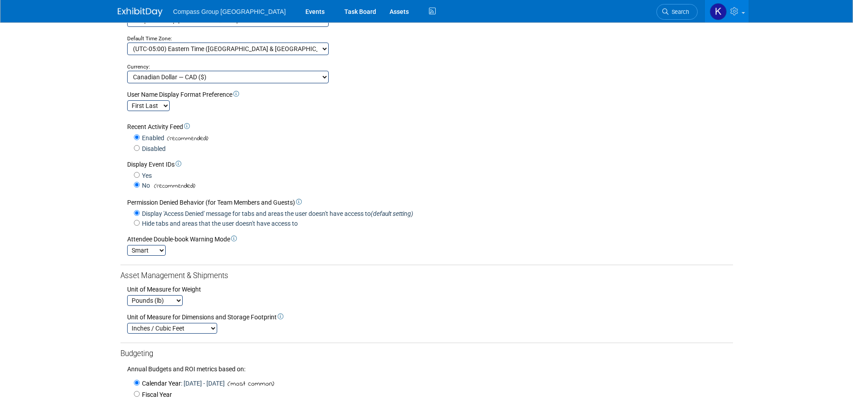
scroll to position [134, 0]
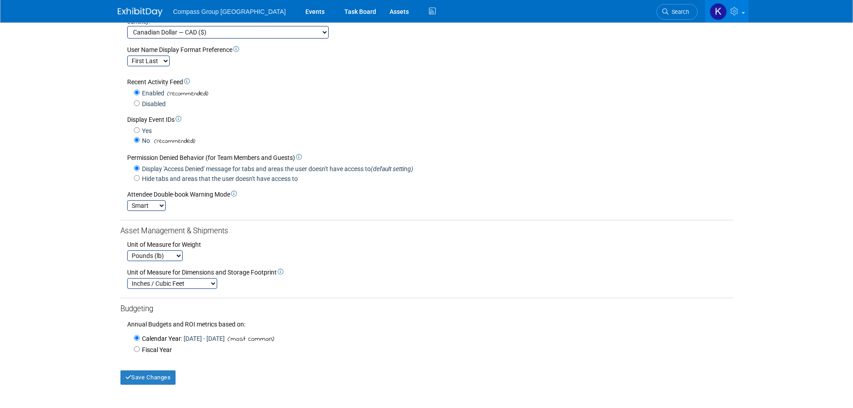
click at [150, 353] on span "Fiscal Year" at bounding box center [157, 349] width 30 height 7
click at [140, 352] on input "Fiscal Year that starts on the first day of February March April May June July …" at bounding box center [137, 349] width 6 height 6
radio input "true"
click at [278, 352] on select "February March April May June July August September October November December" at bounding box center [271, 349] width 39 height 9
select select "10"
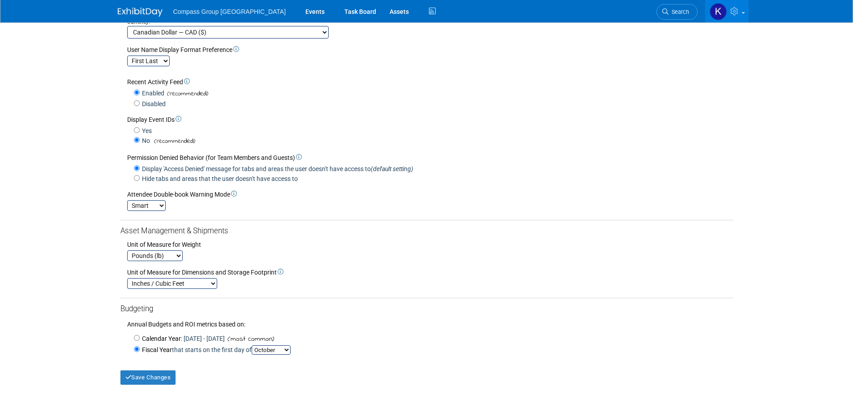
click at [254, 349] on select "February March April May June July August September October November December" at bounding box center [271, 349] width 39 height 9
click at [141, 378] on button "Save Changes" at bounding box center [148, 377] width 56 height 14
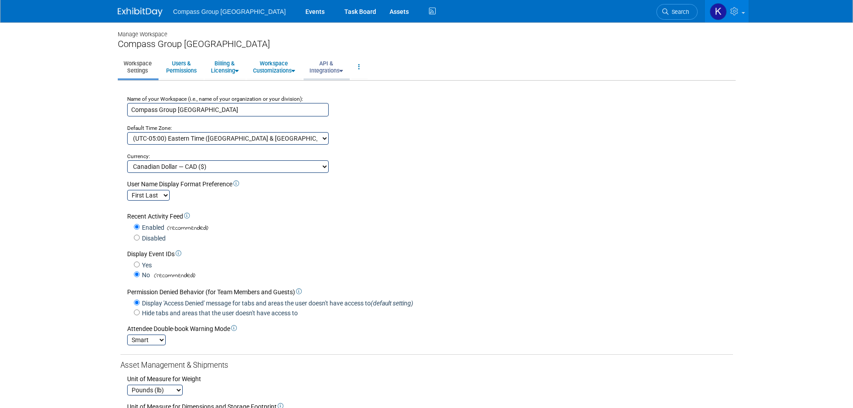
click at [330, 61] on link "API & Integrations" at bounding box center [325, 67] width 45 height 22
click at [343, 71] on link "API & Integrations" at bounding box center [325, 67] width 45 height 22
click at [342, 89] on link "API Access" at bounding box center [338, 87] width 71 height 13
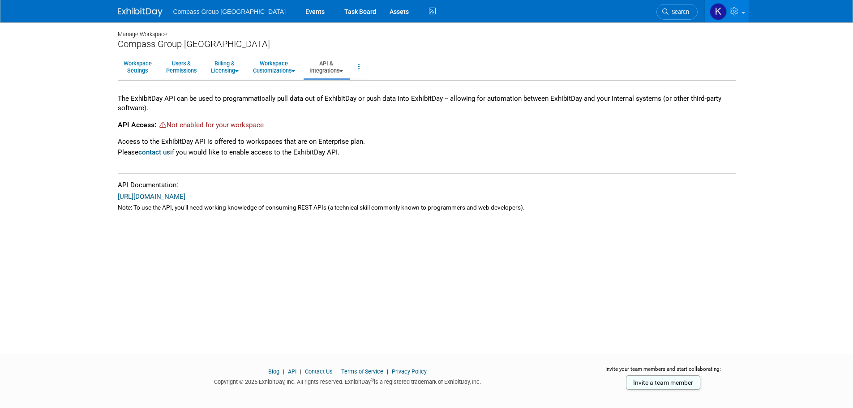
click at [345, 69] on link "API & Integrations" at bounding box center [325, 67] width 45 height 22
click at [332, 103] on link "Integrations via Zapier" at bounding box center [338, 100] width 71 height 13
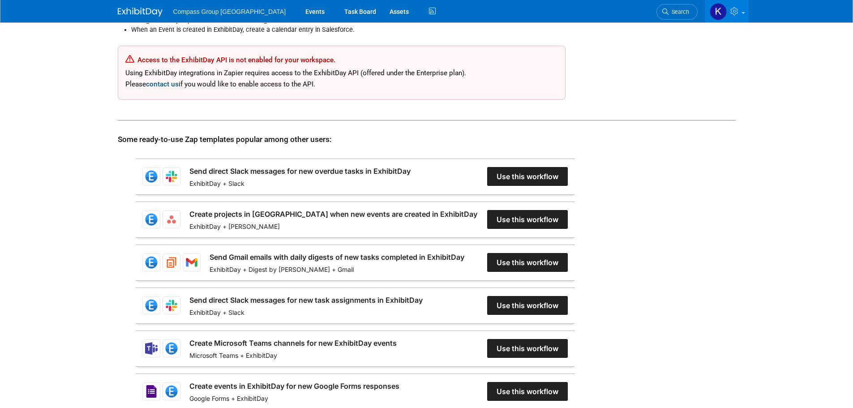
scroll to position [179, 0]
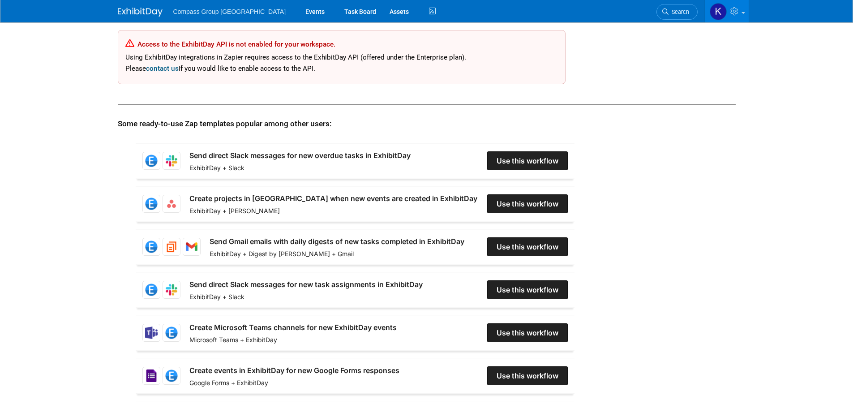
click at [397, 331] on link "Create Microsoft Teams channels for new ExhibitDay events" at bounding box center [292, 327] width 207 height 11
click at [724, 164] on div "A few examples and automation use cases: Create an "Event Request Form" (set up…" at bounding box center [427, 263] width 618 height 625
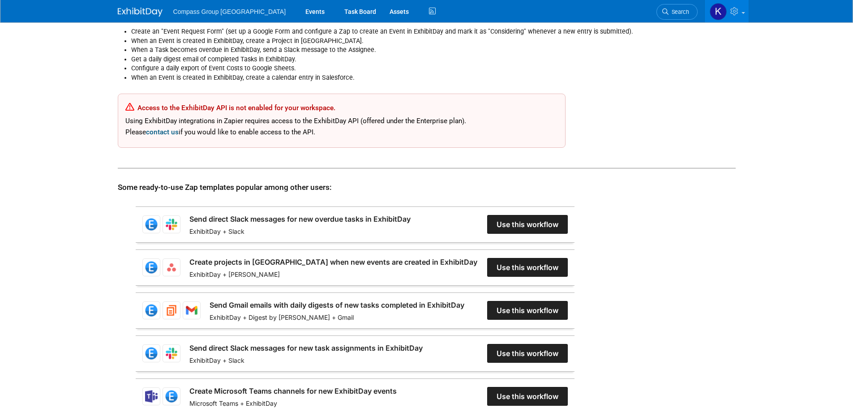
scroll to position [0, 0]
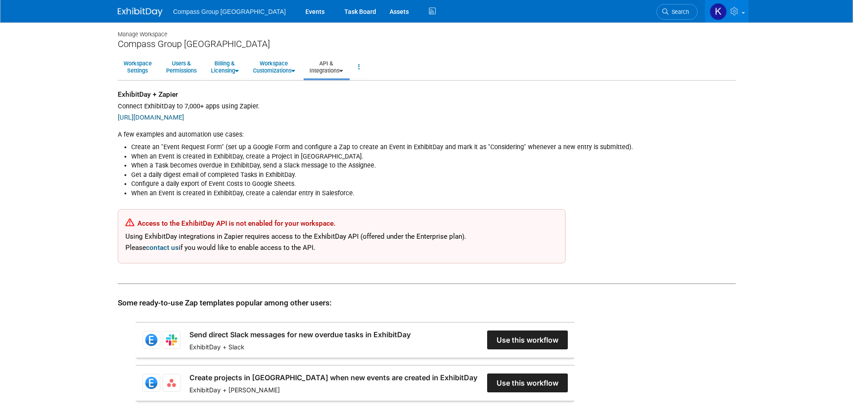
click at [133, 13] on img at bounding box center [140, 12] width 45 height 9
